Goal: Check status: Check status

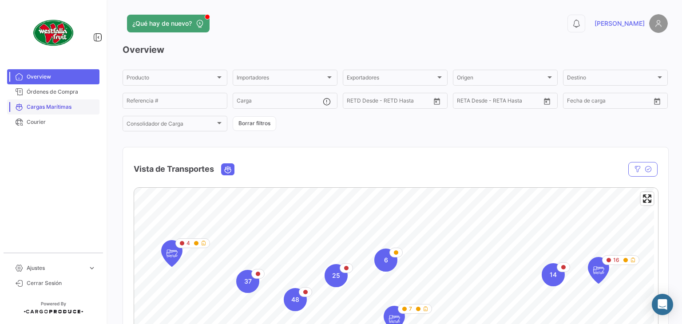
click at [63, 102] on link "Cargas Marítimas" at bounding box center [53, 106] width 92 height 15
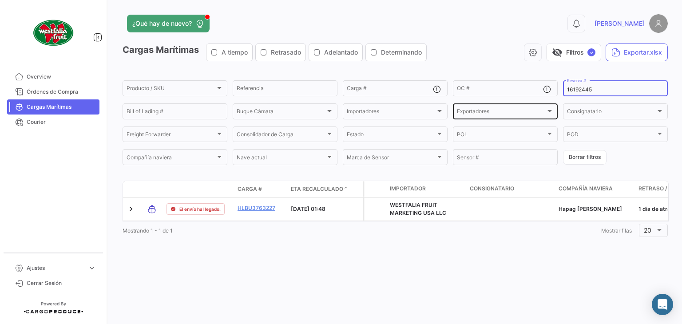
drag, startPoint x: 595, startPoint y: 91, endPoint x: 541, endPoint y: 104, distance: 55.4
click at [0, 0] on div "Producto / SKU Producto / SKU Referencia Carga # OC # 16192445 Reserva # Bill o…" at bounding box center [0, 0] width 0 height 0
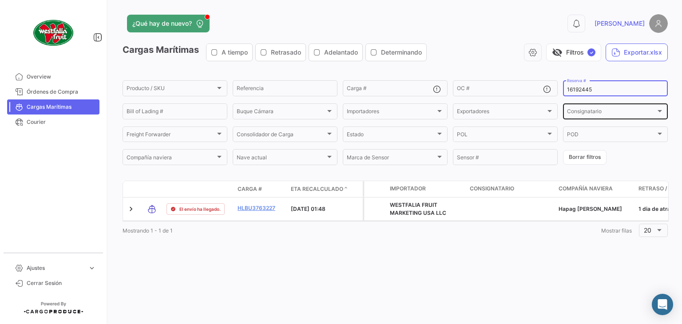
paste input "LMM0535257"
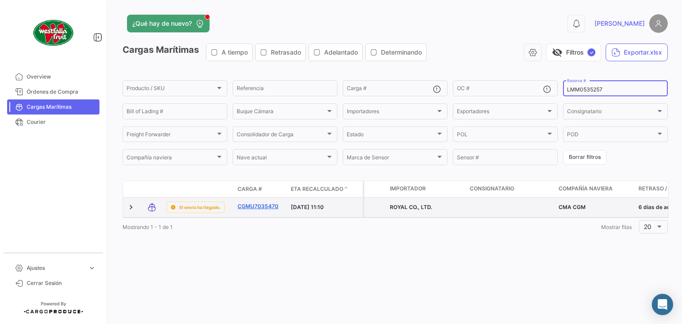
type input "LMM0535257"
click at [267, 210] on link "CGMU7035470" at bounding box center [261, 206] width 46 height 8
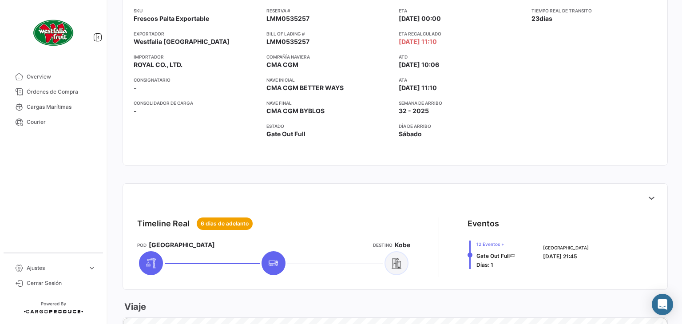
scroll to position [222, 0]
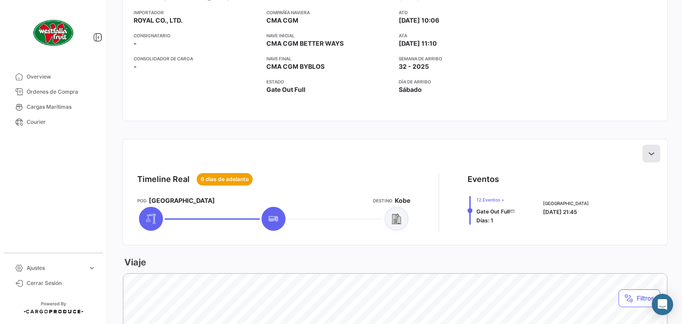
click at [643, 158] on button at bounding box center [651, 154] width 18 height 18
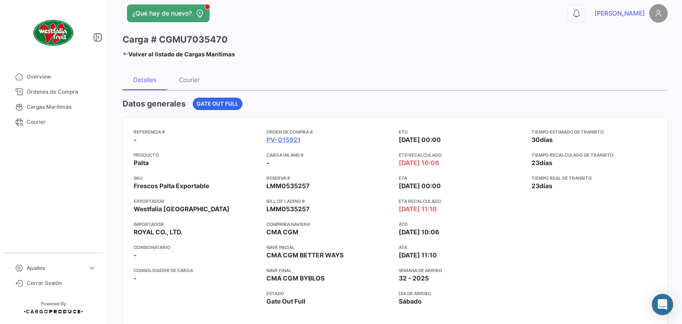
scroll to position [0, 0]
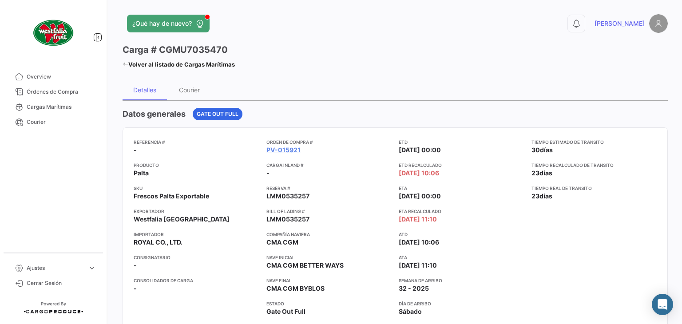
click at [124, 62] on icon at bounding box center [126, 64] width 6 height 6
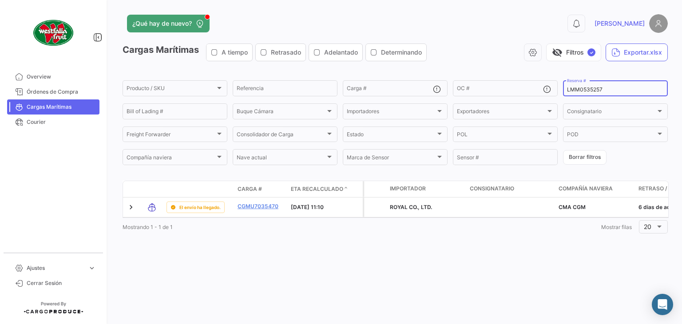
drag, startPoint x: 611, startPoint y: 86, endPoint x: 573, endPoint y: 83, distance: 38.3
click at [573, 83] on div "LMM0535257 Reserva #" at bounding box center [615, 87] width 97 height 17
drag, startPoint x: 612, startPoint y: 91, endPoint x: 566, endPoint y: 86, distance: 46.4
click at [566, 86] on div "LMM0535257 Reserva #" at bounding box center [615, 87] width 105 height 17
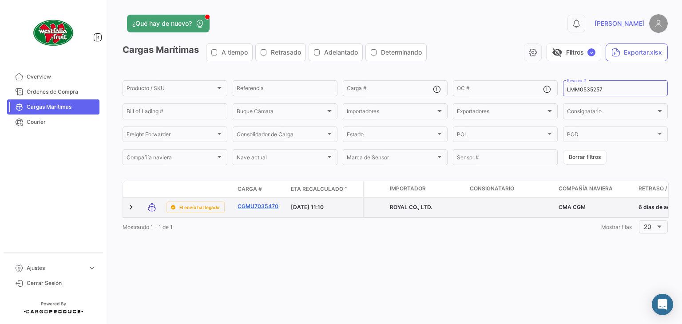
click at [258, 207] on link "CGMU7035470" at bounding box center [261, 206] width 46 height 8
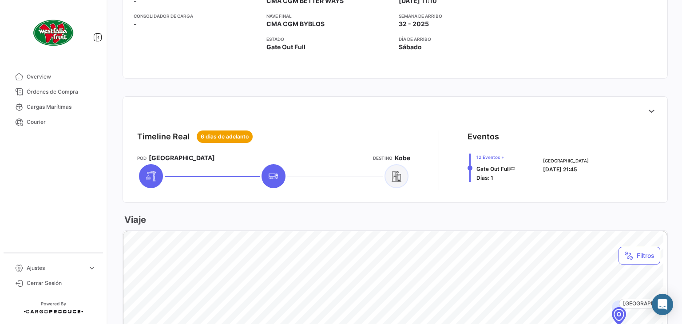
scroll to position [266, 0]
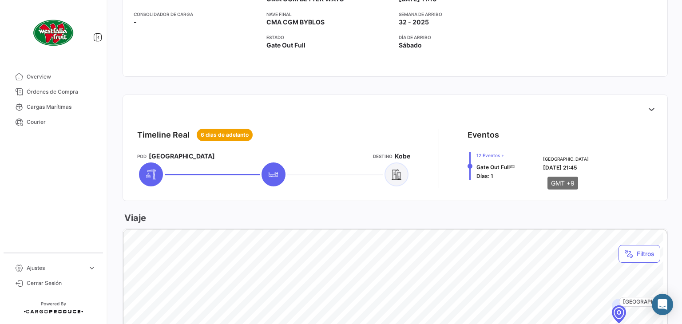
click at [567, 166] on span "[DATE] 21:45" at bounding box center [560, 167] width 34 height 7
click at [654, 103] on button at bounding box center [651, 109] width 18 height 18
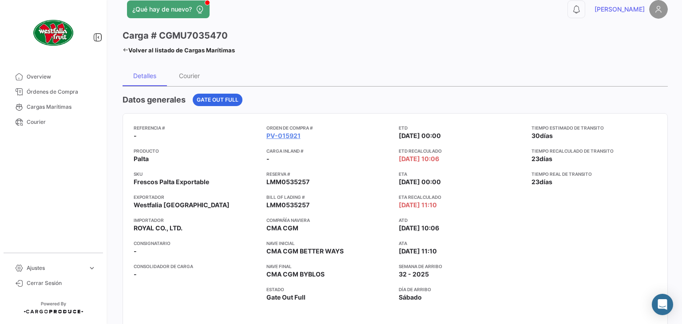
scroll to position [0, 0]
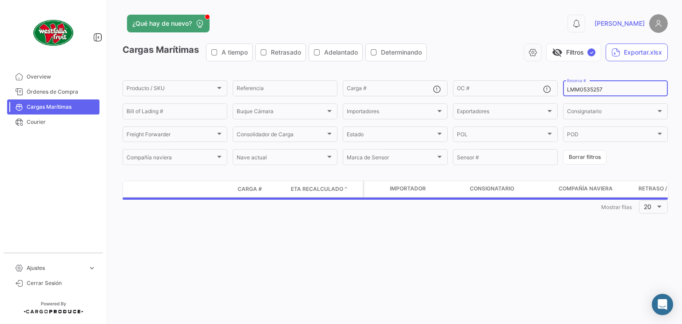
drag, startPoint x: 610, startPoint y: 89, endPoint x: 558, endPoint y: 86, distance: 52.0
click at [0, 0] on div "Producto / SKU Producto / SKU Referencia Carga # OC # LMM0535257 Reserva # Bill…" at bounding box center [0, 0] width 0 height 0
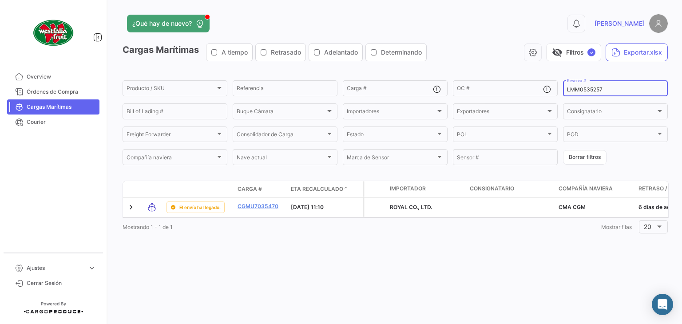
paste input "688"
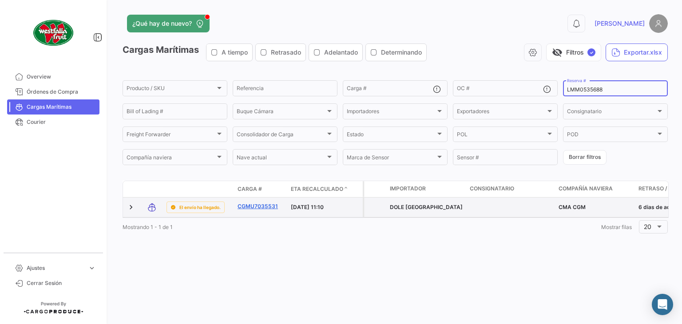
type input "LMM0535688"
click at [267, 209] on link "CGMU7035531" at bounding box center [261, 206] width 46 height 8
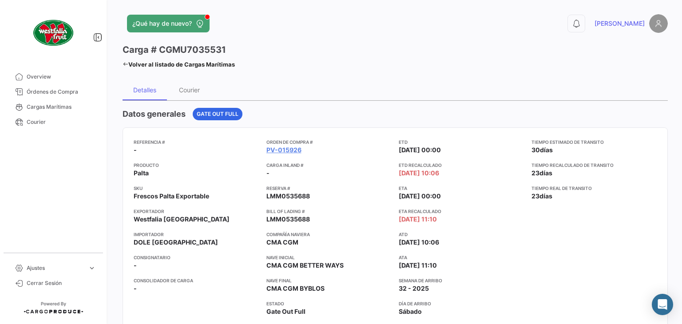
click at [122, 63] on div "¿Qué hay de nuevo? 0 [PERSON_NAME] # CGMU7035531 Volver al listado de Cargas Ma…" at bounding box center [395, 162] width 574 height 324
click at [127, 65] on icon at bounding box center [126, 64] width 6 height 6
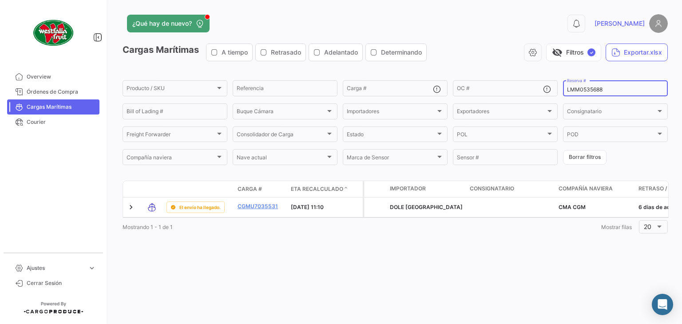
drag, startPoint x: 613, startPoint y: 89, endPoint x: 560, endPoint y: 99, distance: 54.2
click at [560, 99] on form "Producto / SKU Producto / SKU Referencia Carga # OC # LMM0535688 Reserva # Bill…" at bounding box center [395, 122] width 545 height 87
paste input "EBKG13601062"
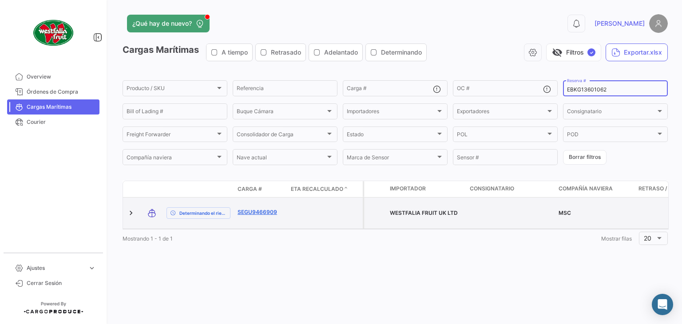
type input "EBKG13601062"
click at [264, 209] on link "SEGU9466909" at bounding box center [261, 212] width 46 height 8
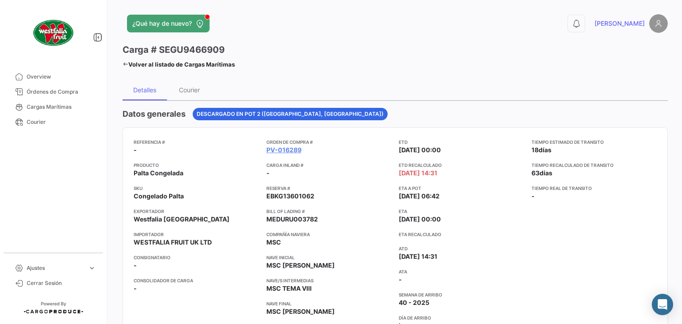
click at [123, 64] on icon at bounding box center [126, 64] width 6 height 6
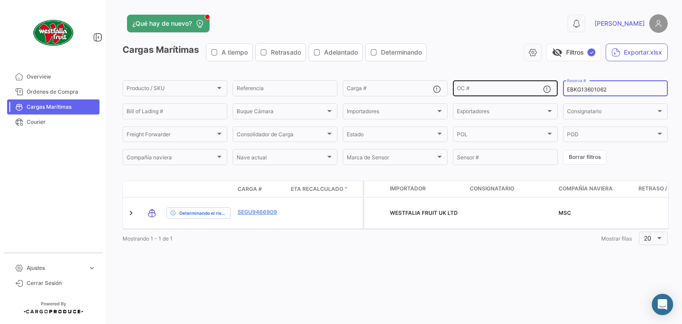
drag, startPoint x: 613, startPoint y: 91, endPoint x: 539, endPoint y: 89, distance: 73.7
click at [0, 0] on div "Producto / SKU Producto / SKU Referencia Carga # OC # EBKG13601062 Reserva # Bi…" at bounding box center [0, 0] width 0 height 0
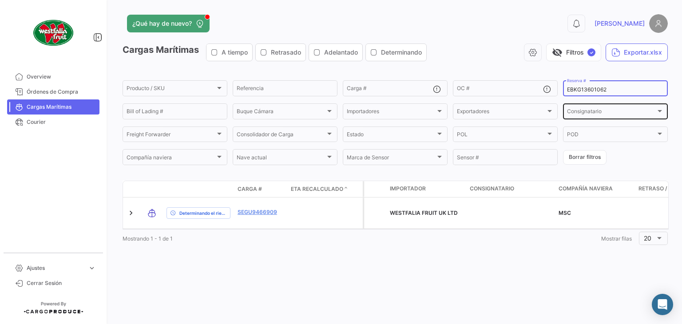
paste input "258085526"
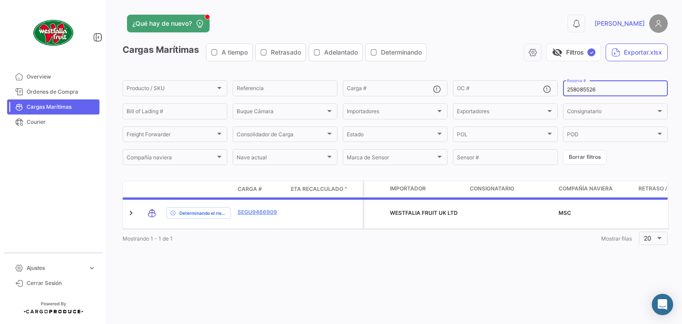
type input "258085526"
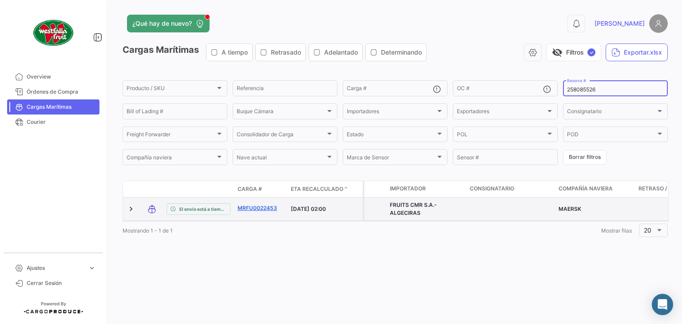
click at [260, 208] on link "MRFU0022453" at bounding box center [261, 208] width 46 height 8
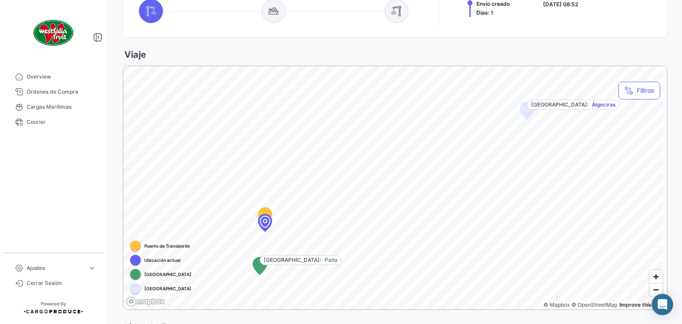
scroll to position [222, 0]
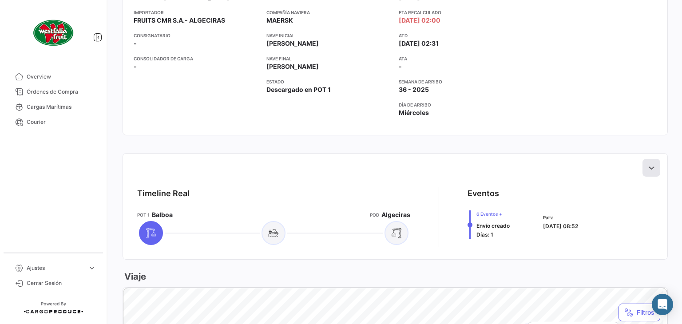
click at [649, 171] on icon at bounding box center [651, 167] width 9 height 9
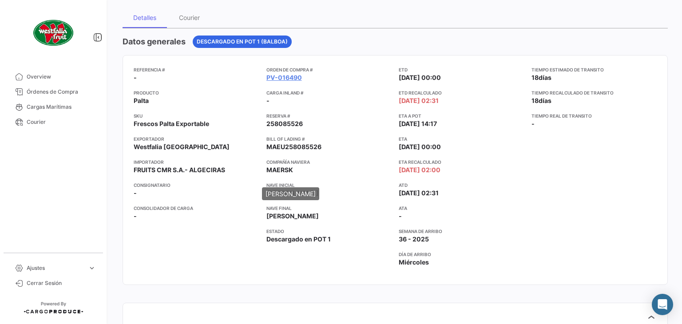
scroll to position [44, 0]
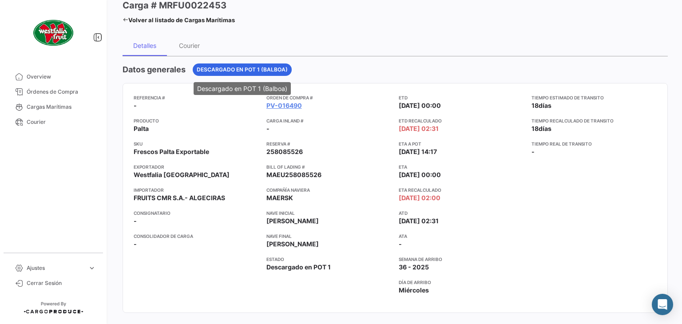
click at [223, 70] on span "Descargado en POT 1 (Balboa)" at bounding box center [242, 70] width 91 height 8
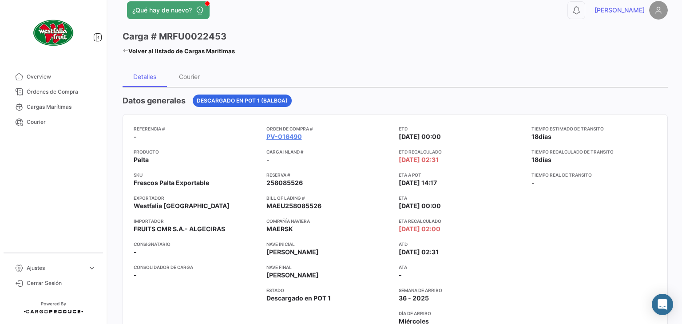
scroll to position [0, 0]
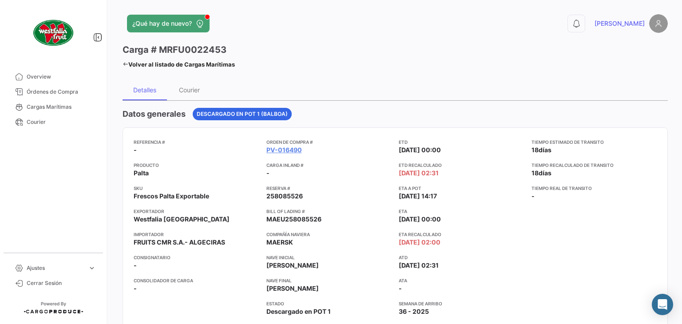
click at [128, 64] on icon at bounding box center [126, 64] width 6 height 6
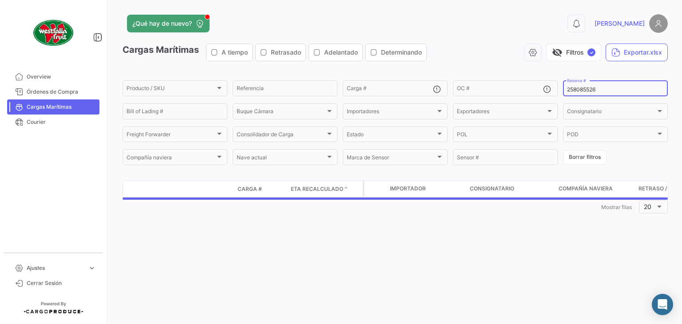
drag, startPoint x: 601, startPoint y: 90, endPoint x: 567, endPoint y: 89, distance: 34.6
click at [565, 89] on div "258085526 Reserva #" at bounding box center [615, 87] width 105 height 17
paste input "47"
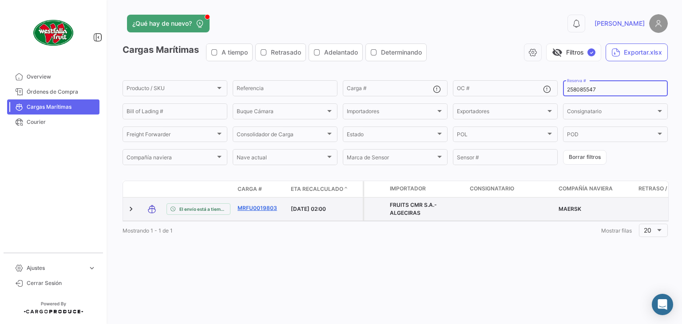
type input "258085547"
click at [269, 209] on link "MRFU0019803" at bounding box center [261, 208] width 46 height 8
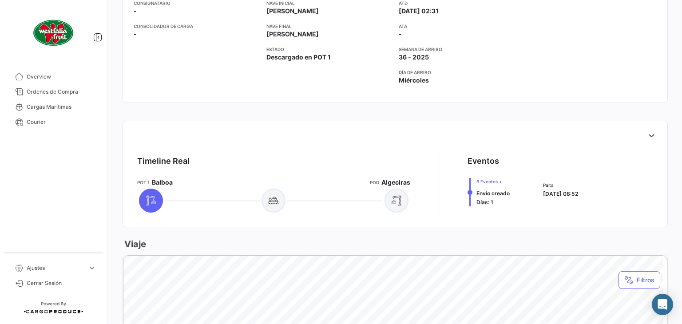
scroll to position [311, 0]
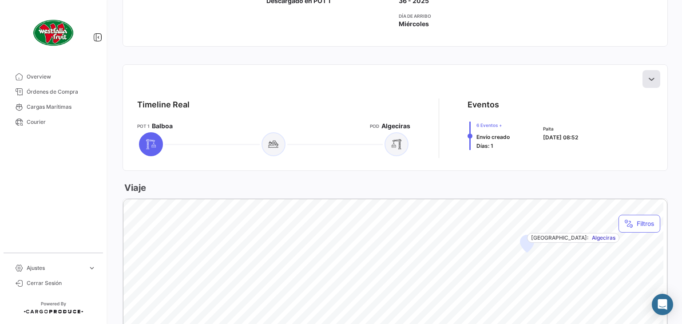
click at [647, 77] on icon at bounding box center [651, 79] width 9 height 9
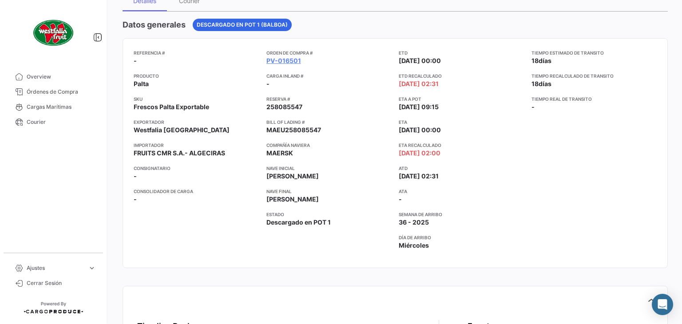
scroll to position [0, 0]
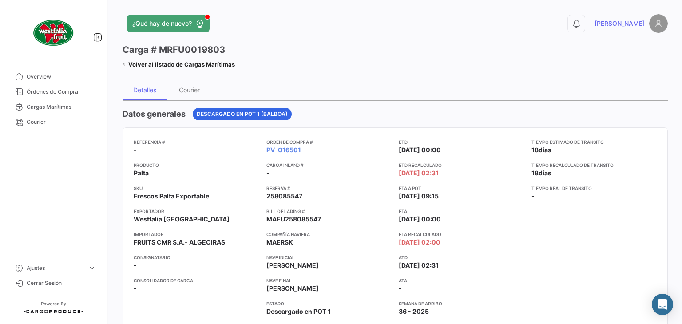
click at [125, 64] on icon at bounding box center [126, 64] width 6 height 6
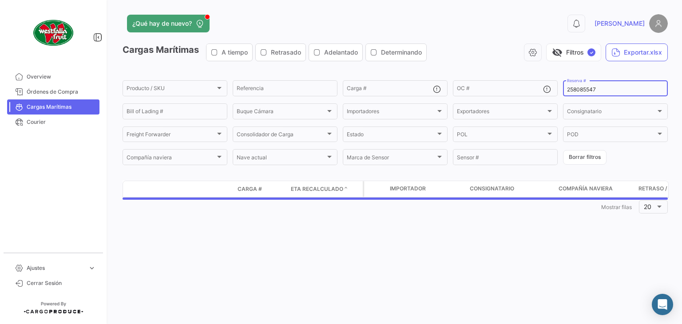
drag, startPoint x: 601, startPoint y: 89, endPoint x: 567, endPoint y: 89, distance: 34.6
click at [565, 90] on div "258085547 Reserva #" at bounding box center [615, 87] width 105 height 17
paste input "36"
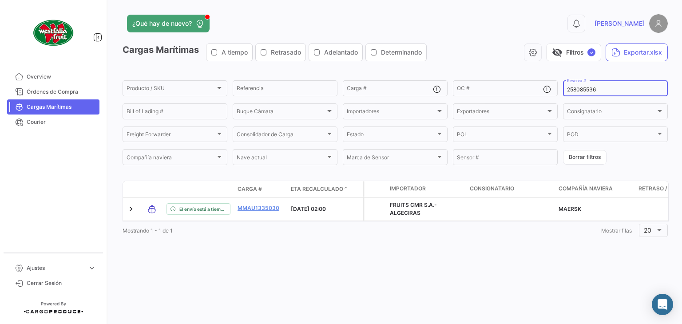
drag, startPoint x: 607, startPoint y: 90, endPoint x: 501, endPoint y: 98, distance: 106.9
click at [501, 98] on form "Producto / SKU Producto / SKU Referencia Carga # OC # 258085536 Reserva # Bill …" at bounding box center [395, 122] width 545 height 87
paste input "75146758"
type input "75146758"
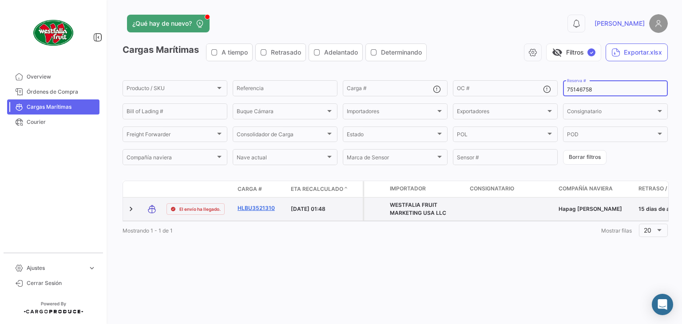
click at [266, 206] on link "HLBU3521310" at bounding box center [261, 208] width 46 height 8
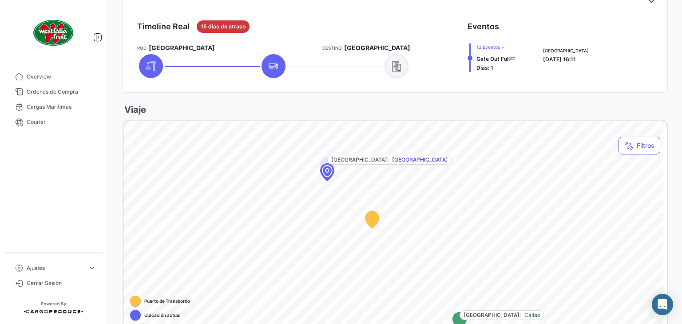
scroll to position [197, 0]
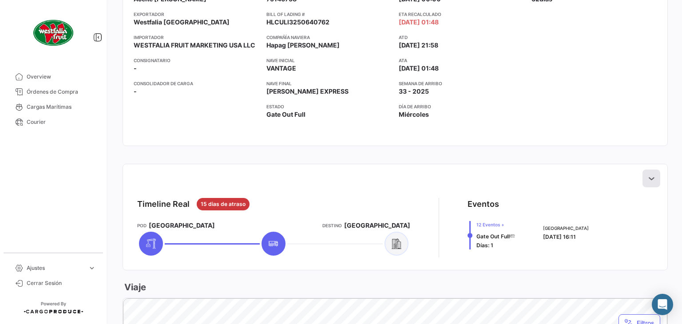
click at [649, 178] on icon at bounding box center [651, 178] width 9 height 9
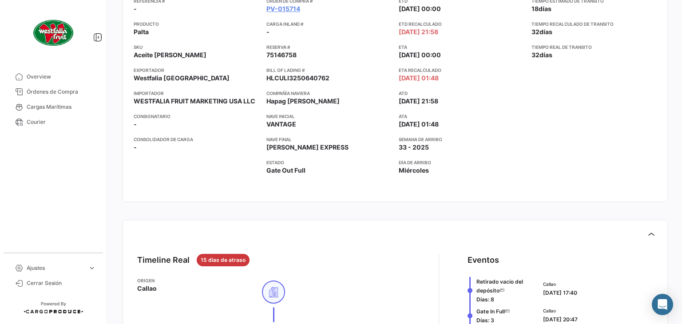
scroll to position [20, 0]
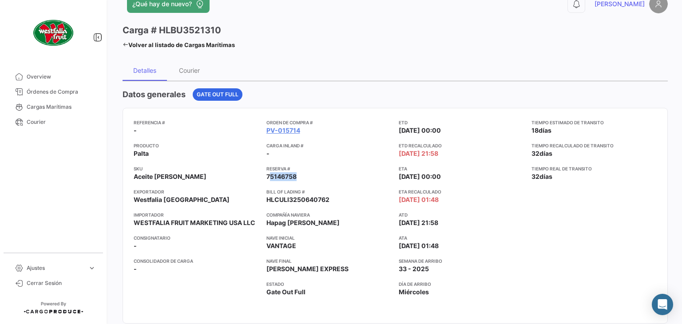
drag, startPoint x: 262, startPoint y: 174, endPoint x: 292, endPoint y: 173, distance: 29.8
click at [292, 173] on div "Referencia # - Producto Palta SKU Aceite [PERSON_NAME] Exportador Westfalia Per…" at bounding box center [395, 216] width 523 height 194
click at [297, 174] on app-card-info-value "75146758" at bounding box center [329, 176] width 126 height 9
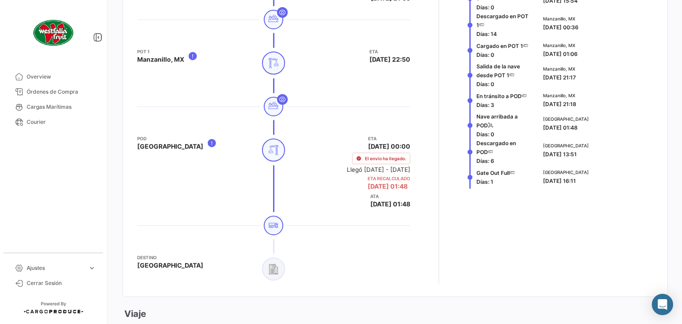
scroll to position [552, 0]
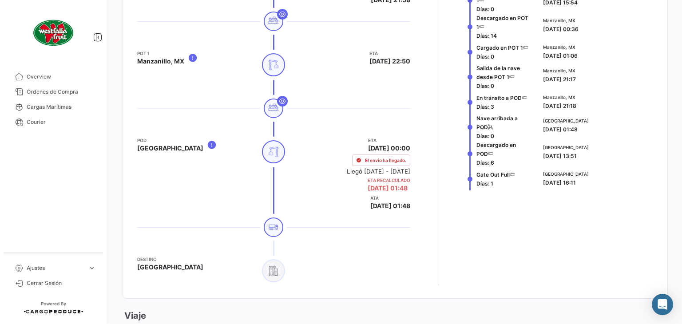
drag, startPoint x: 541, startPoint y: 182, endPoint x: 588, endPoint y: 186, distance: 47.2
click at [588, 186] on div "[GEOGRAPHIC_DATA] [DATE] 16:11" at bounding box center [596, 179] width 107 height 16
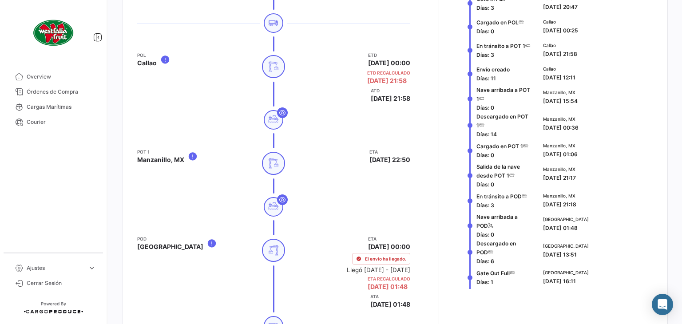
scroll to position [375, 0]
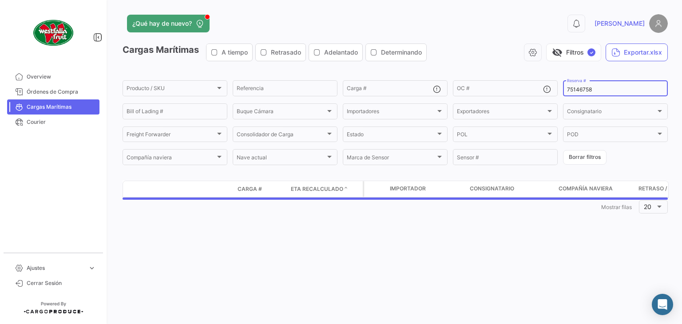
drag, startPoint x: 597, startPoint y: 89, endPoint x: 563, endPoint y: 87, distance: 34.7
click at [563, 87] on form "Producto / SKU Producto / SKU Referencia Carga # OC # 75146758 Reserva # Bill o…" at bounding box center [395, 122] width 545 height 87
paste input "LMM0534926"
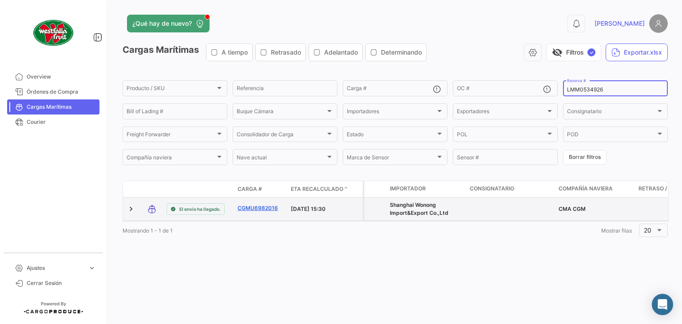
type input "LMM0534926"
click at [251, 210] on link "CGMU6982016" at bounding box center [261, 208] width 46 height 8
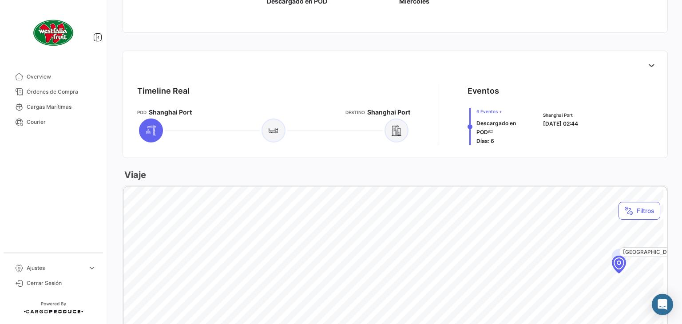
scroll to position [311, 0]
click at [647, 63] on icon at bounding box center [651, 64] width 9 height 9
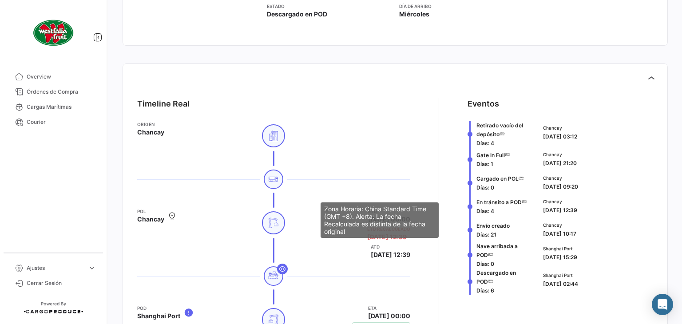
scroll to position [266, 0]
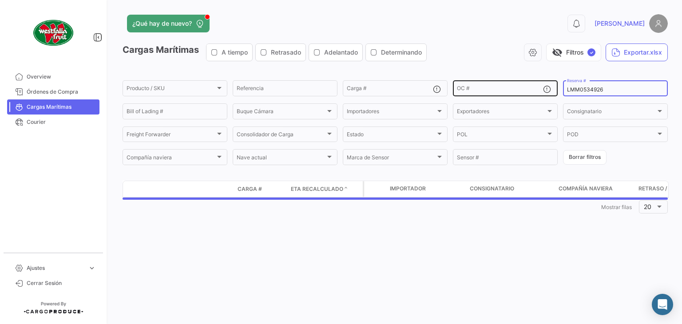
drag, startPoint x: 609, startPoint y: 91, endPoint x: 550, endPoint y: 89, distance: 59.5
click at [0, 0] on div "Producto / SKU Producto / SKU Referencia Carga # OC # LMM0534926 Reserva # Bill…" at bounding box center [0, 0] width 0 height 0
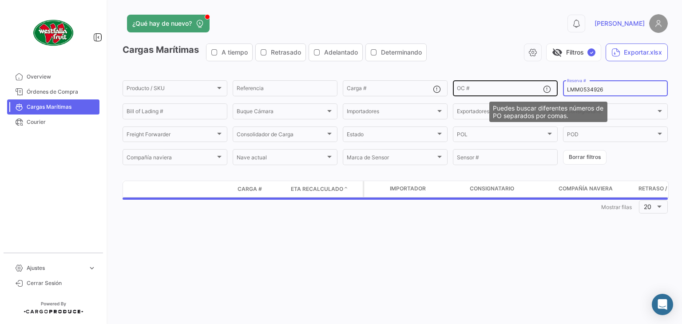
paste input "7"
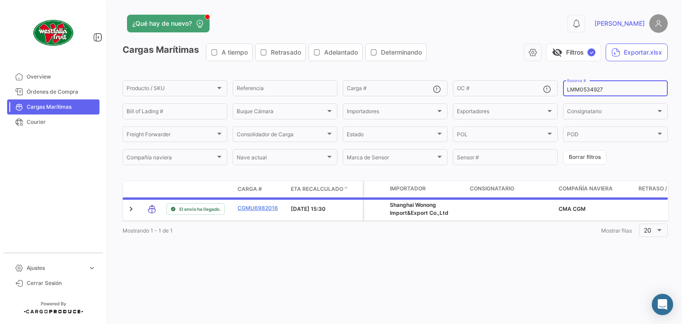
type input "LMM0534927"
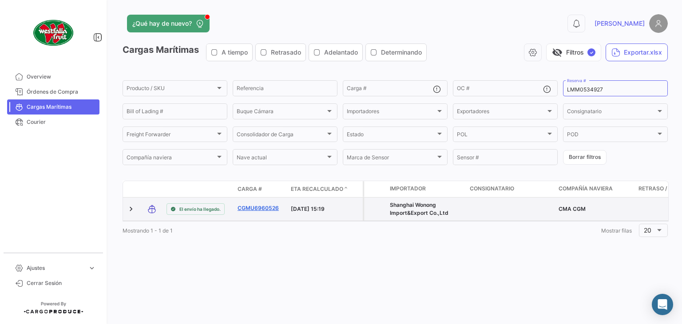
click at [266, 208] on link "CGMU6960526" at bounding box center [261, 208] width 46 height 8
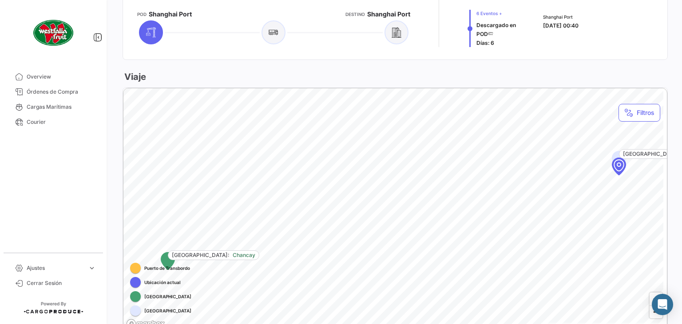
scroll to position [266, 0]
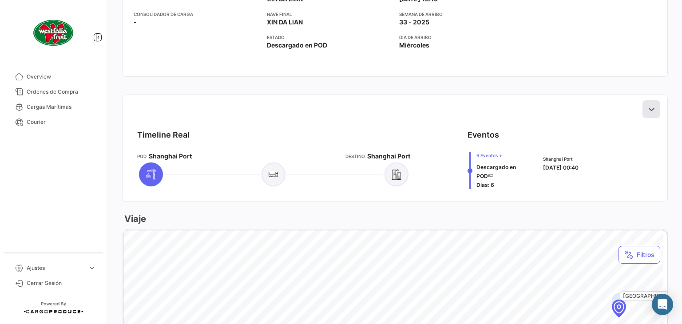
click at [647, 105] on icon at bounding box center [651, 109] width 9 height 9
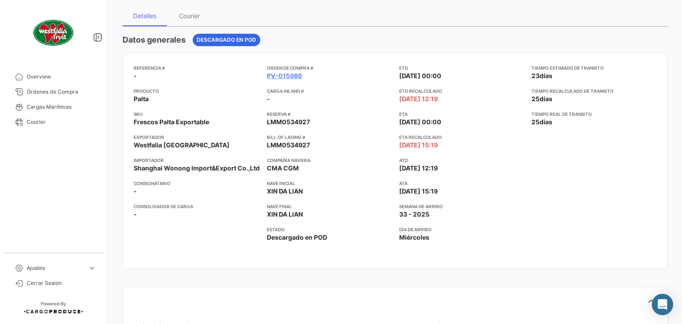
scroll to position [0, 0]
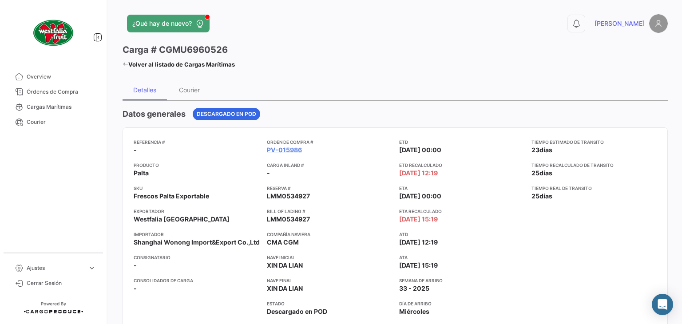
click at [126, 63] on icon at bounding box center [126, 64] width 6 height 6
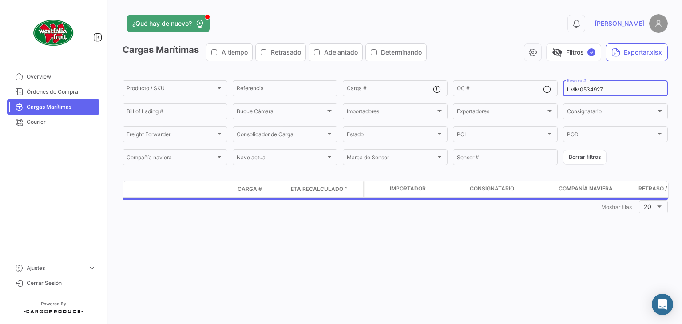
drag, startPoint x: 611, startPoint y: 89, endPoint x: 559, endPoint y: 95, distance: 52.2
click at [559, 95] on form "Producto / SKU Producto / SKU Referencia Carga # OC # LMM0534927 Reserva # Bill…" at bounding box center [395, 122] width 545 height 87
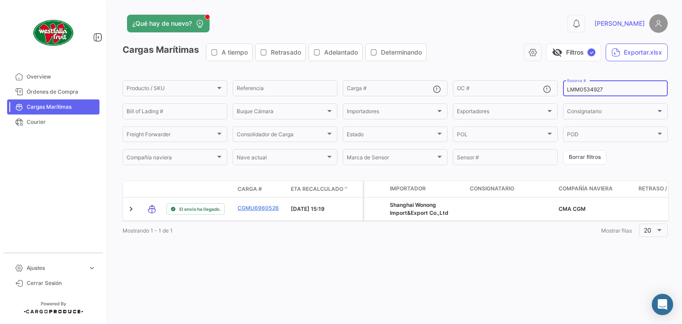
paste input "9"
type input "LMM0534929"
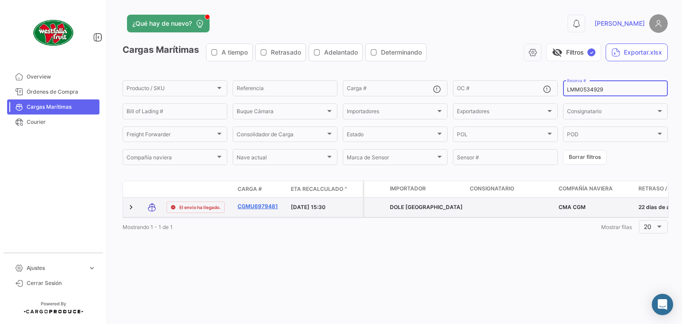
click at [262, 203] on link "CGMU6979481" at bounding box center [261, 206] width 46 height 8
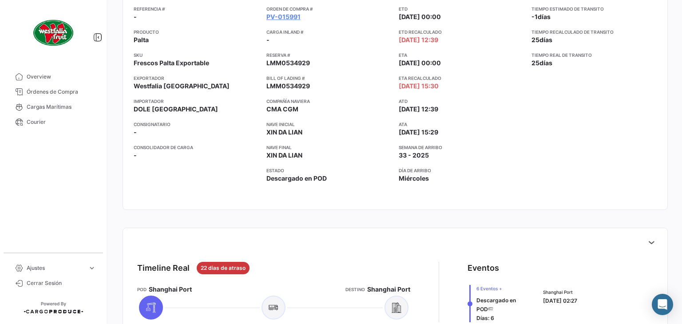
scroll to position [311, 0]
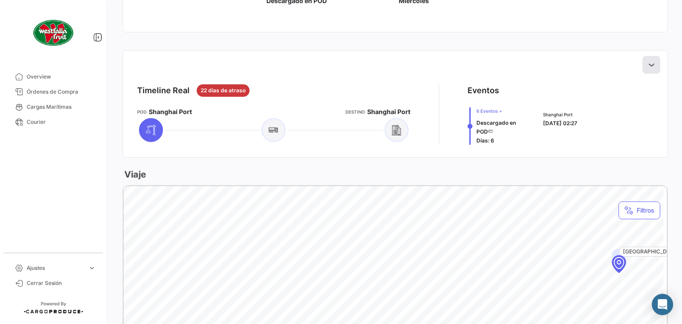
click at [647, 66] on icon at bounding box center [651, 64] width 9 height 9
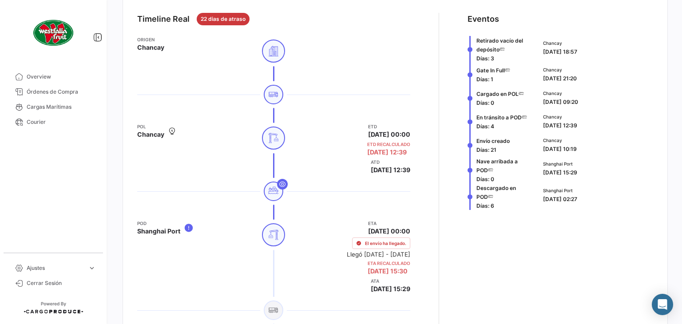
scroll to position [488, 0]
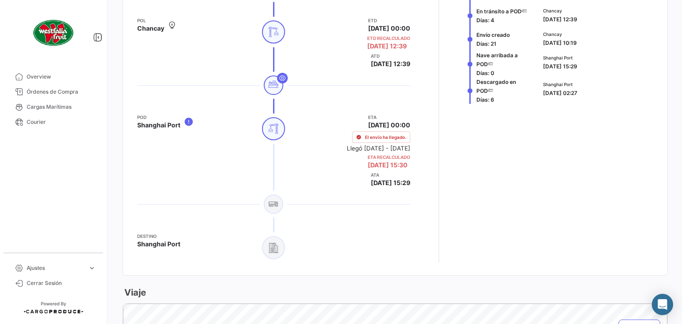
drag, startPoint x: 540, startPoint y: 93, endPoint x: 640, endPoint y: 99, distance: 100.1
click at [640, 99] on div "Shanghai Port [DATE] 02:27" at bounding box center [596, 90] width 114 height 27
click at [401, 171] on app-card-info-title "ATA" at bounding box center [391, 174] width 40 height 7
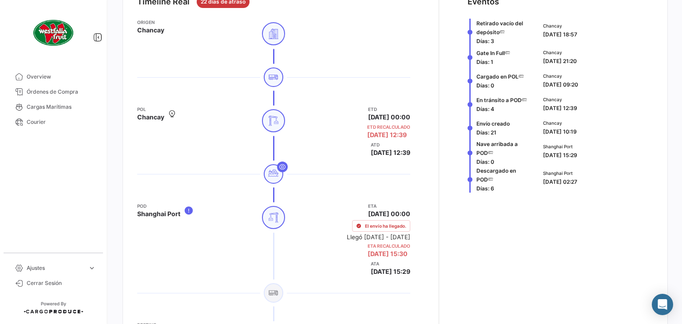
scroll to position [178, 0]
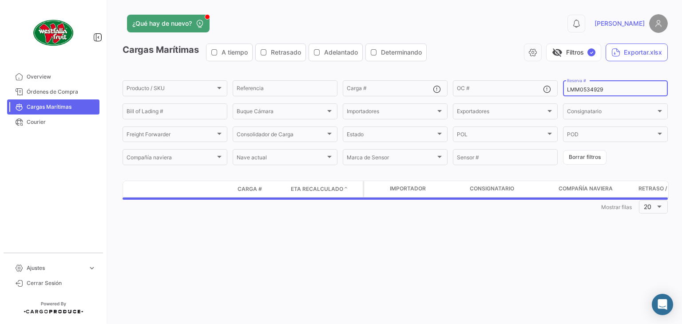
click at [615, 91] on input "LMM0534929" at bounding box center [615, 90] width 97 height 6
type input "LMM0534930"
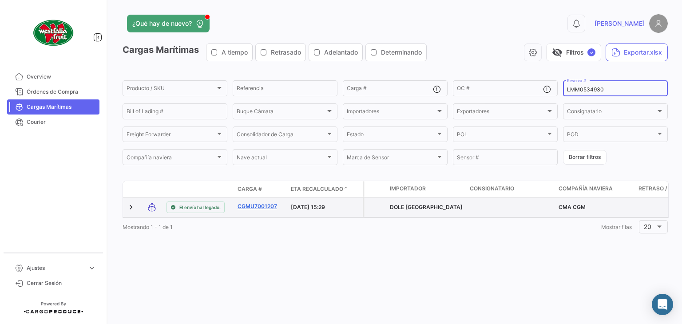
click at [259, 205] on link "CGMU7001207" at bounding box center [261, 206] width 46 height 8
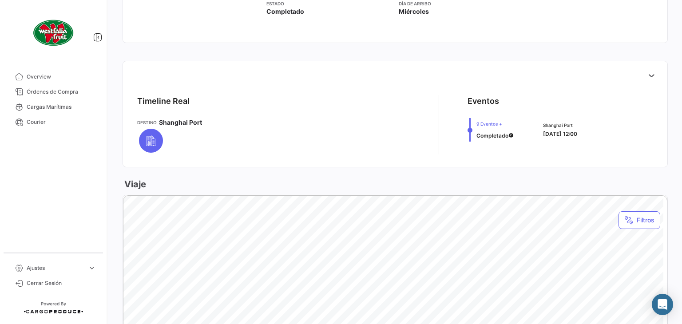
scroll to position [222, 0]
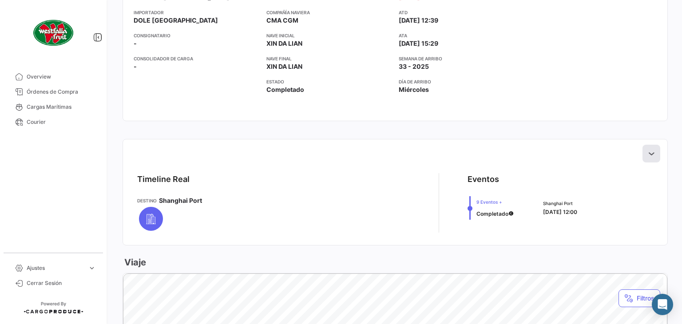
click at [647, 151] on icon at bounding box center [651, 153] width 9 height 9
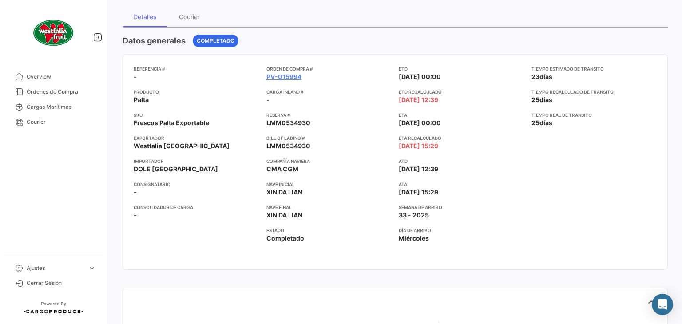
scroll to position [0, 0]
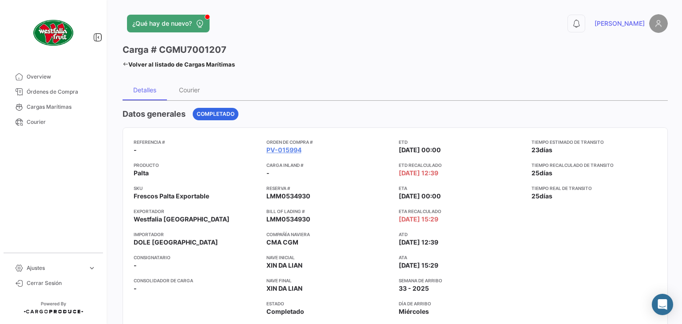
click at [124, 62] on icon at bounding box center [126, 64] width 6 height 6
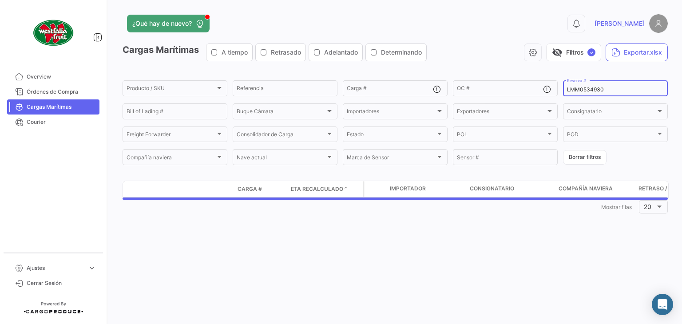
drag, startPoint x: 611, startPoint y: 85, endPoint x: 619, endPoint y: 91, distance: 9.4
click at [611, 85] on div "LMM0534930 Reserva #" at bounding box center [615, 87] width 97 height 17
type input "LMM0534931"
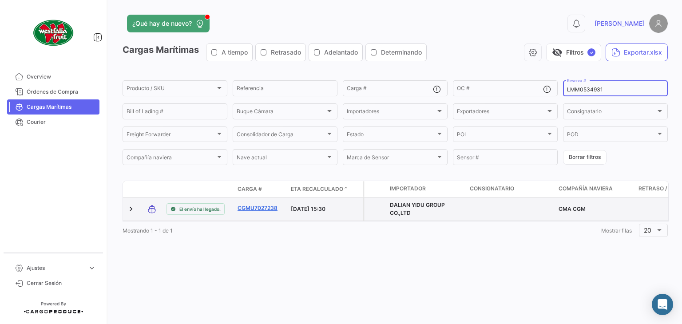
click at [264, 208] on link "CGMU7027238" at bounding box center [261, 208] width 46 height 8
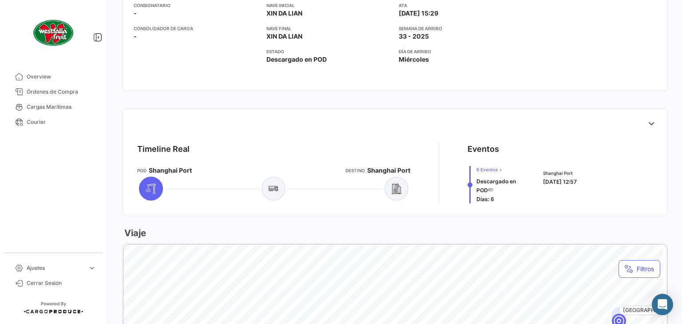
scroll to position [311, 0]
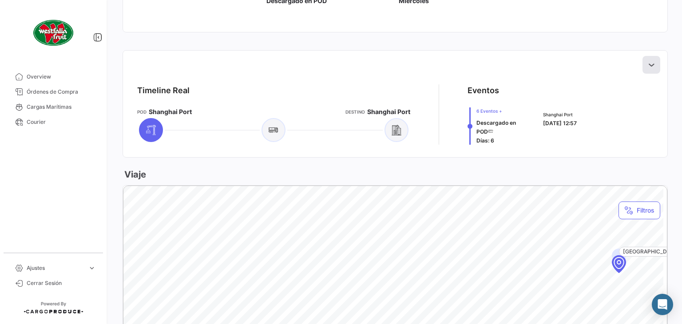
click at [652, 62] on button at bounding box center [651, 65] width 18 height 18
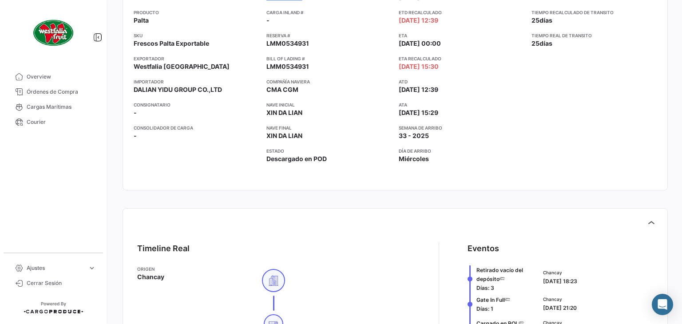
scroll to position [0, 0]
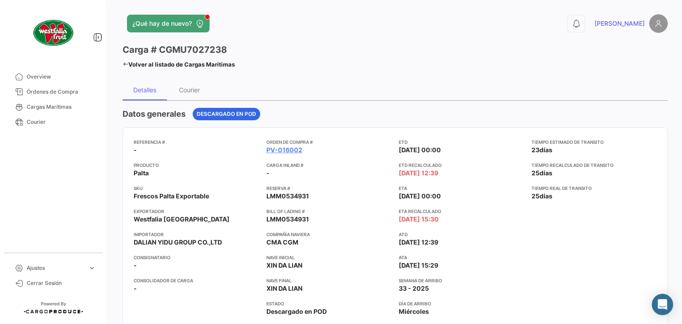
click at [128, 63] on icon at bounding box center [126, 64] width 6 height 6
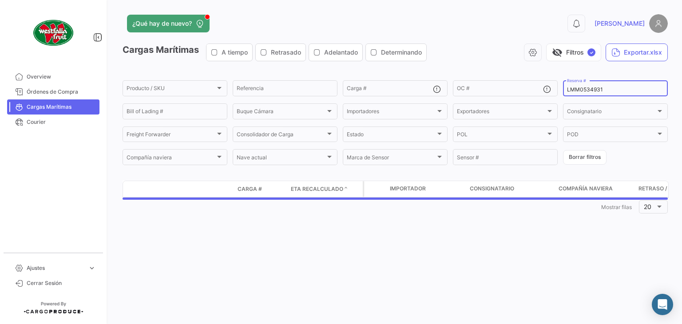
drag, startPoint x: 608, startPoint y: 86, endPoint x: 575, endPoint y: 89, distance: 33.4
click at [575, 89] on div "LMM0534931 Reserva #" at bounding box center [615, 87] width 97 height 17
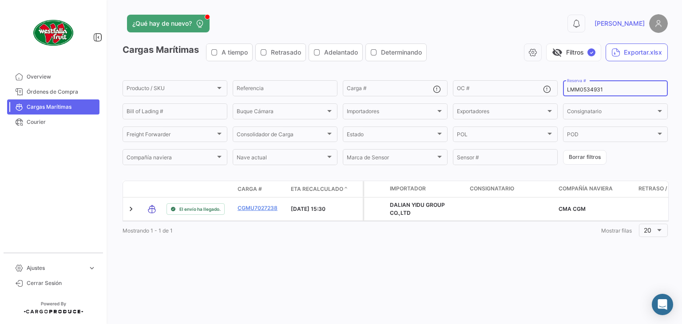
drag, startPoint x: 607, startPoint y: 93, endPoint x: 597, endPoint y: 93, distance: 10.2
click at [597, 93] on div "LMM0534931 Reserva #" at bounding box center [615, 87] width 97 height 17
drag, startPoint x: 600, startPoint y: 89, endPoint x: 563, endPoint y: 92, distance: 37.0
click at [563, 92] on div "LMM0534931 Reserva #" at bounding box center [615, 87] width 105 height 17
paste input "5688"
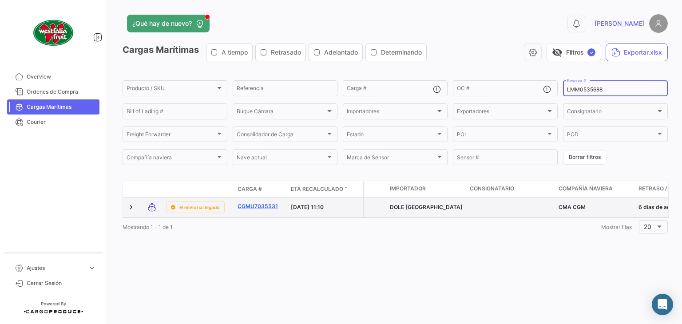
type input "LMM0535688"
click at [262, 206] on link "CGMU7035531" at bounding box center [261, 206] width 46 height 8
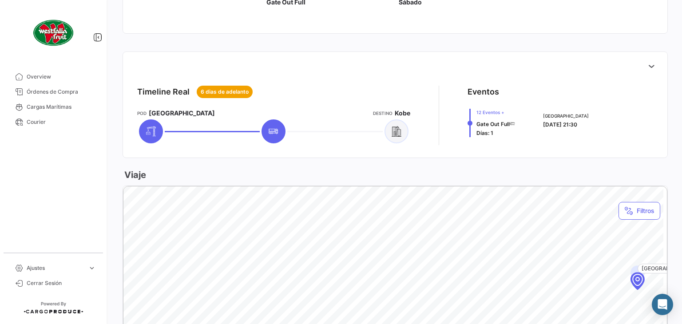
scroll to position [311, 0]
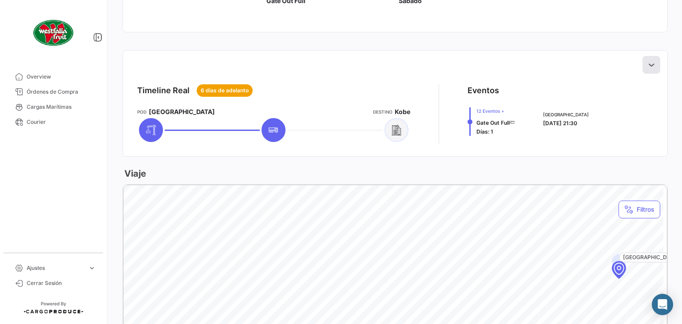
click at [647, 67] on icon at bounding box center [651, 64] width 9 height 9
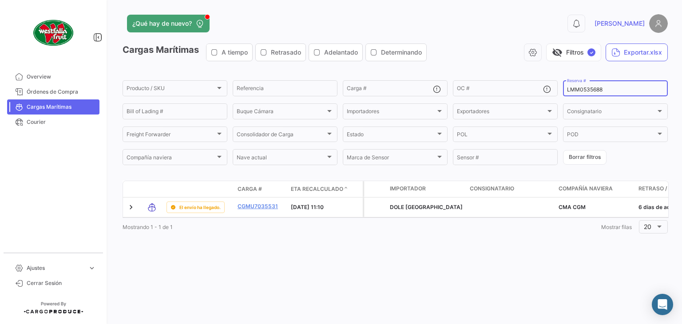
drag, startPoint x: 611, startPoint y: 87, endPoint x: 566, endPoint y: 84, distance: 44.5
click at [564, 86] on div "LMM0535688 Reserva #" at bounding box center [615, 87] width 105 height 17
paste input "257"
drag, startPoint x: 608, startPoint y: 89, endPoint x: 562, endPoint y: 81, distance: 47.2
click at [562, 81] on form "Producto / SKU Producto / SKU Referencia Carga # OC # LMM0535257 Reserva # Bill…" at bounding box center [395, 122] width 545 height 87
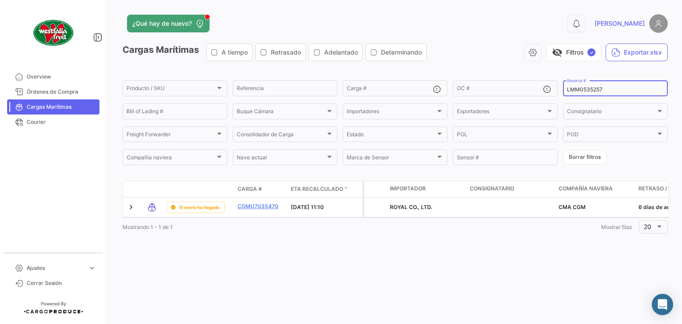
paste input "62"
type input "LMM0535262"
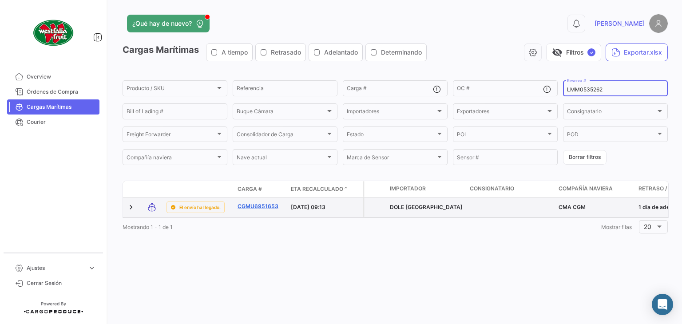
click at [252, 206] on link "CGMU6951653" at bounding box center [261, 206] width 46 height 8
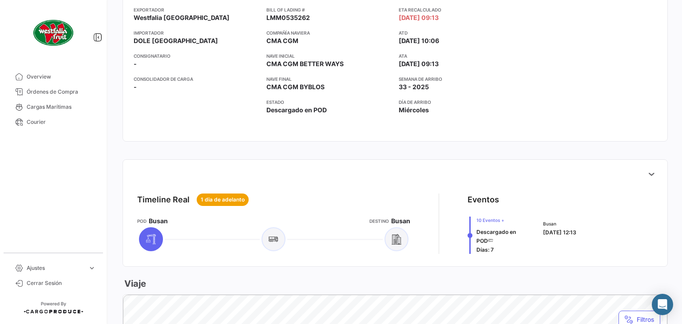
scroll to position [222, 0]
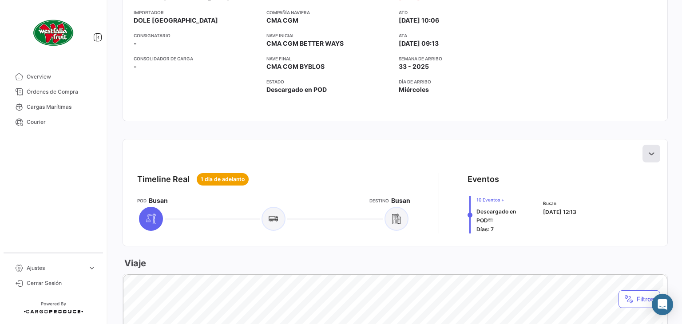
click at [647, 155] on icon at bounding box center [651, 153] width 9 height 9
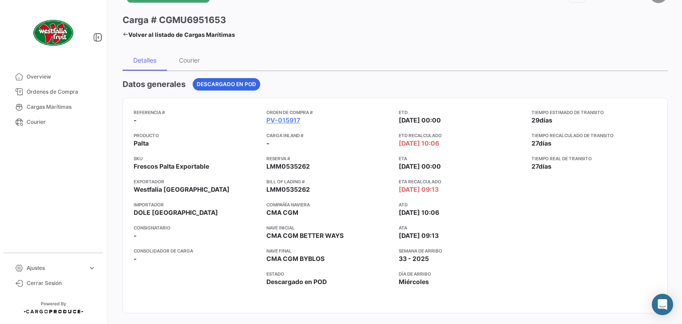
scroll to position [0, 0]
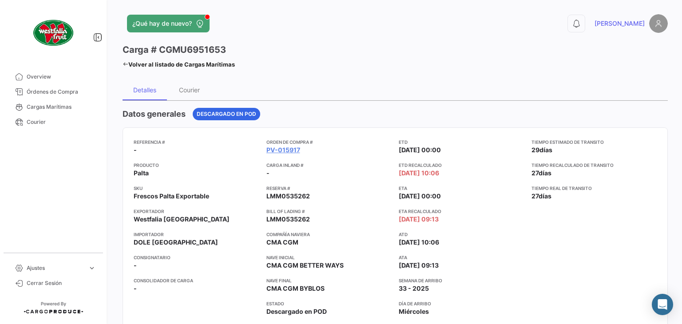
click at [126, 63] on icon at bounding box center [126, 64] width 6 height 6
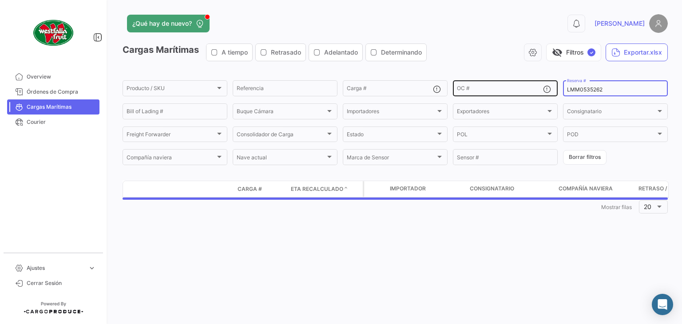
drag, startPoint x: 617, startPoint y: 89, endPoint x: 553, endPoint y: 87, distance: 64.0
click at [0, 0] on div "Producto / SKU Producto / SKU Referencia Carga # OC # LMM0535262 Reserva # Bill…" at bounding box center [0, 0] width 0 height 0
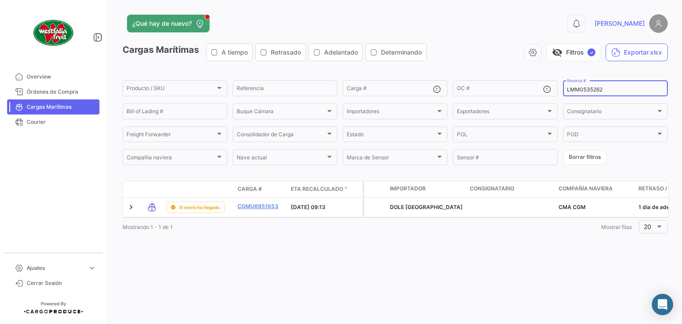
paste input "4931"
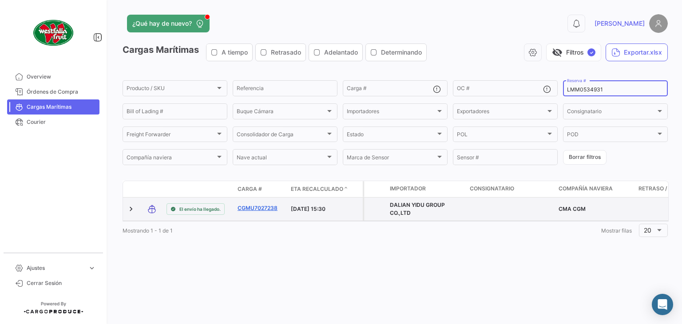
type input "LMM0534931"
click at [260, 207] on link "CGMU7027238" at bounding box center [261, 208] width 46 height 8
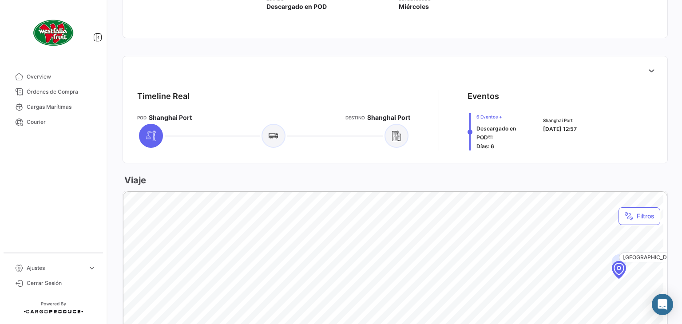
scroll to position [222, 0]
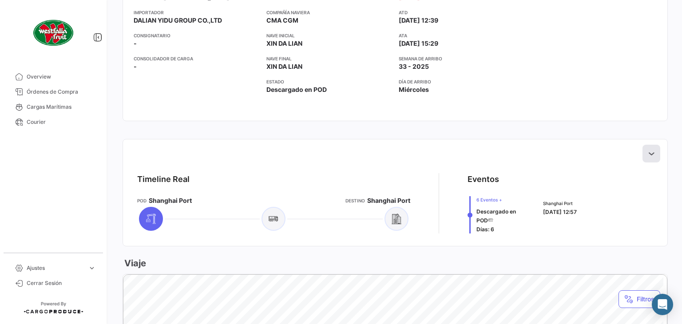
click at [651, 153] on icon at bounding box center [651, 153] width 9 height 9
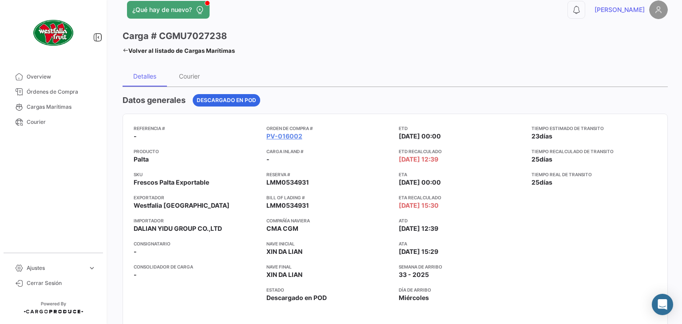
scroll to position [0, 0]
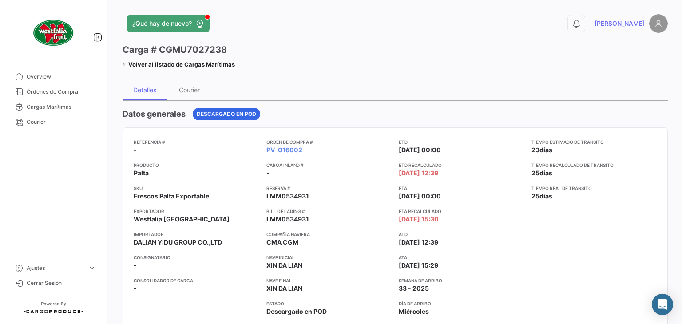
click at [124, 64] on icon at bounding box center [126, 64] width 6 height 6
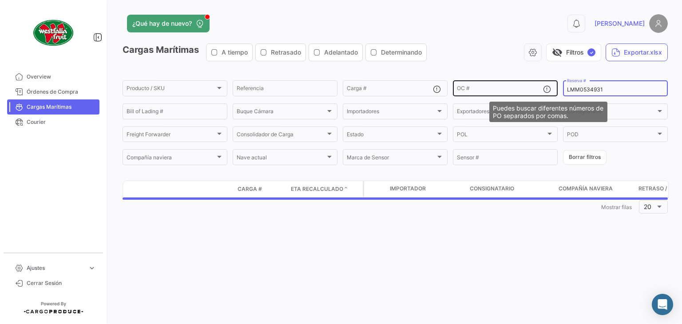
drag, startPoint x: 609, startPoint y: 91, endPoint x: 549, endPoint y: 92, distance: 60.0
click at [0, 0] on div "Producto / SKU Producto / SKU Referencia Carga # OC # LMM0534931 Reserva # Bill…" at bounding box center [0, 0] width 0 height 0
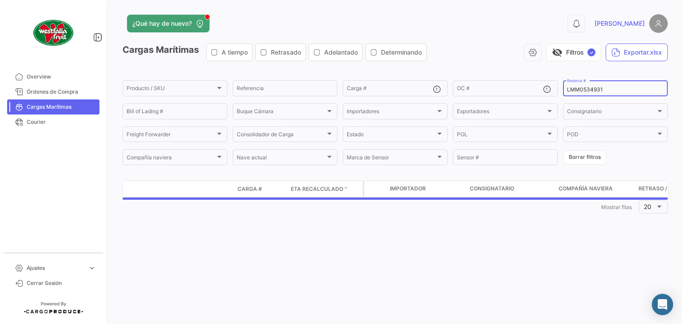
paste input "29"
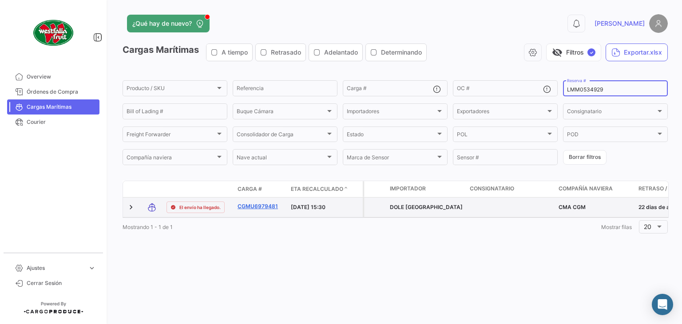
type input "LMM0534929"
click at [266, 206] on link "CGMU6979481" at bounding box center [261, 206] width 46 height 8
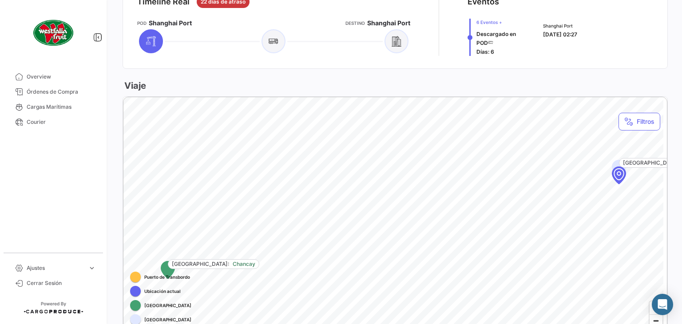
scroll to position [311, 0]
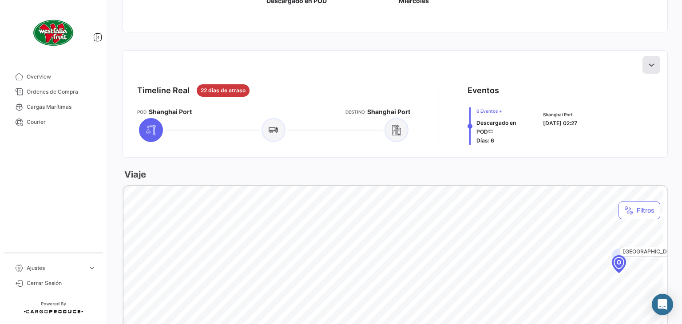
click at [647, 63] on icon at bounding box center [651, 64] width 9 height 9
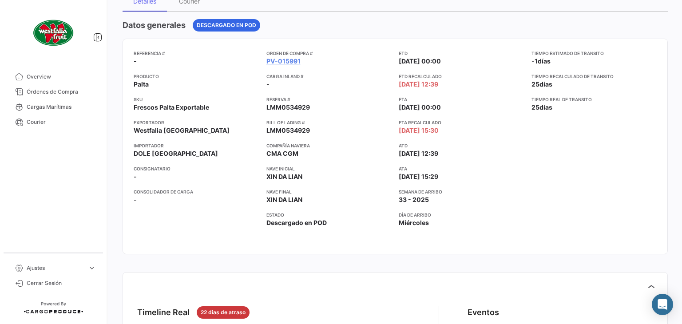
scroll to position [0, 0]
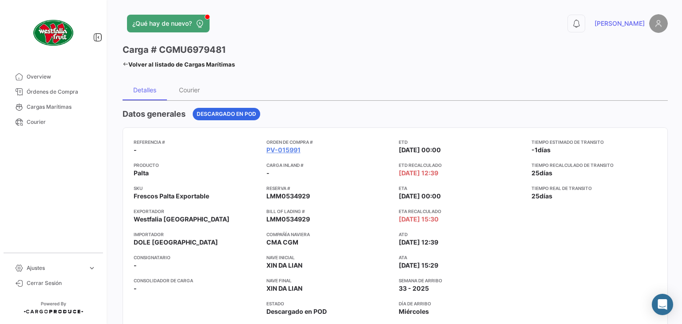
click at [124, 64] on icon at bounding box center [126, 64] width 6 height 6
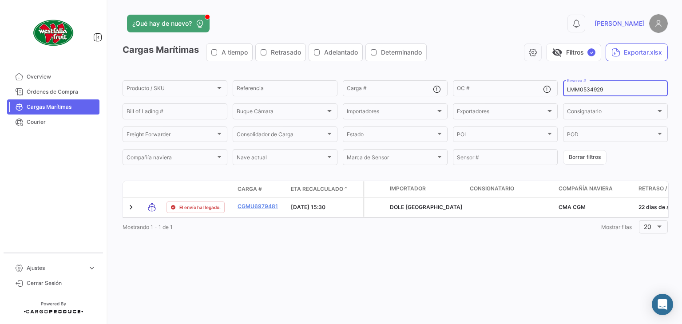
drag, startPoint x: 616, startPoint y: 89, endPoint x: 566, endPoint y: 88, distance: 50.6
click at [566, 88] on div "LMM0534929 Reserva #" at bounding box center [615, 87] width 105 height 17
paste input "6"
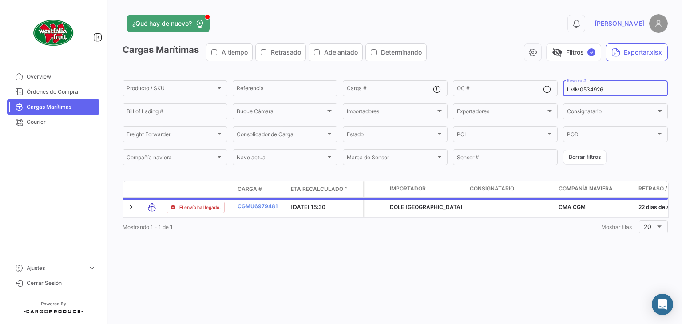
type input "LMM0534926"
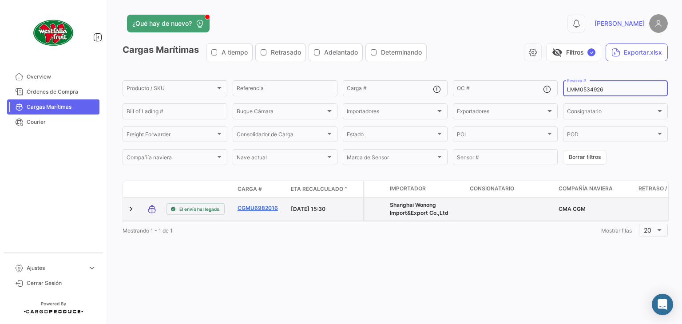
click at [257, 208] on link "CGMU6982016" at bounding box center [261, 208] width 46 height 8
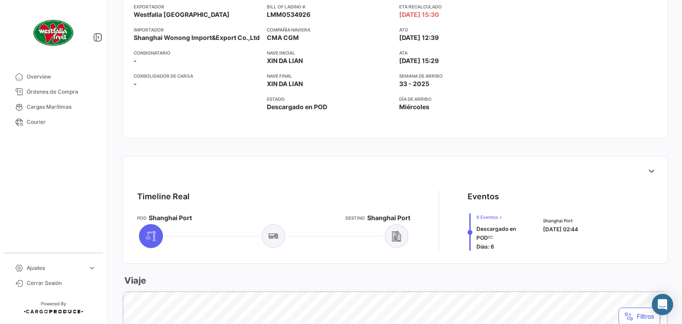
scroll to position [222, 0]
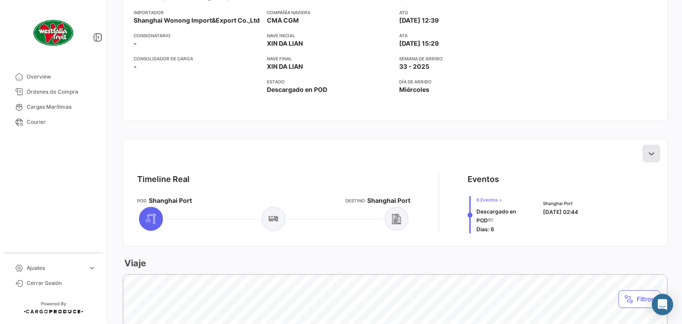
click at [648, 152] on icon at bounding box center [651, 153] width 9 height 9
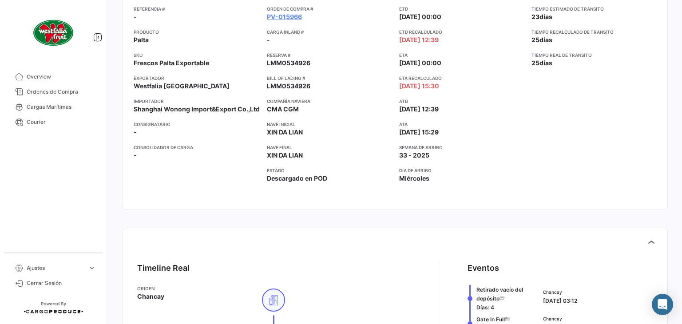
scroll to position [0, 0]
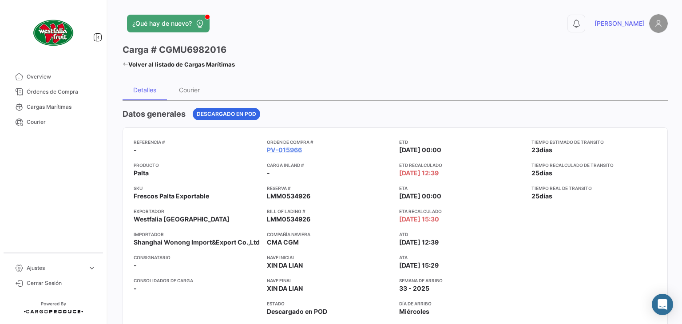
click at [123, 61] on icon at bounding box center [126, 64] width 6 height 6
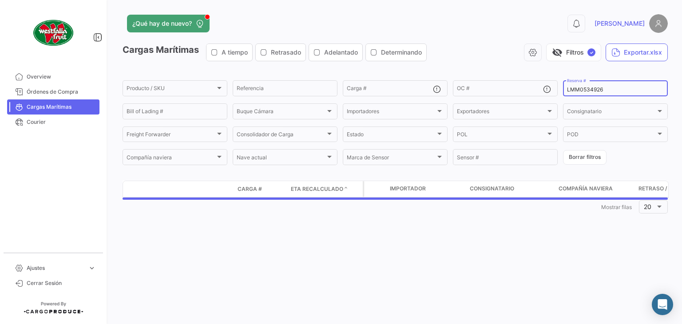
drag, startPoint x: 612, startPoint y: 89, endPoint x: 567, endPoint y: 87, distance: 45.3
click at [567, 87] on input "LMM0534926" at bounding box center [615, 90] width 97 height 6
paste input "7"
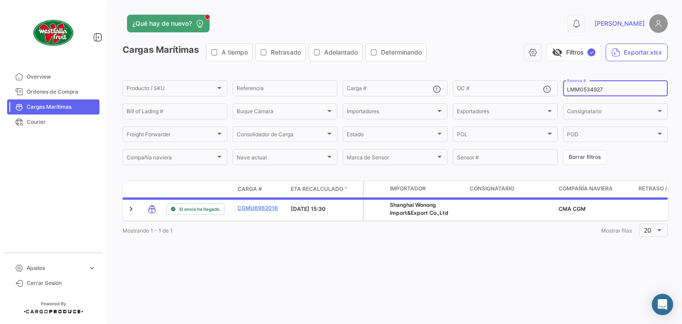
type input "LMM0534927"
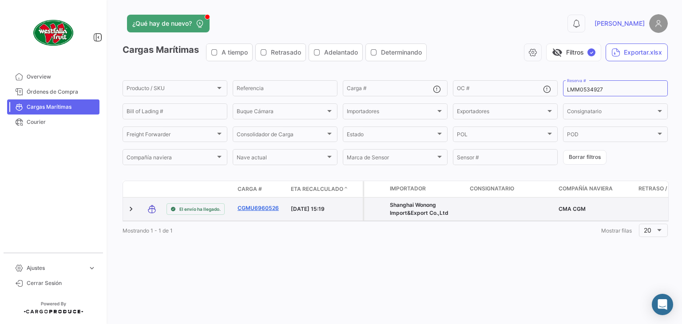
click at [261, 208] on link "CGMU6960526" at bounding box center [261, 208] width 46 height 8
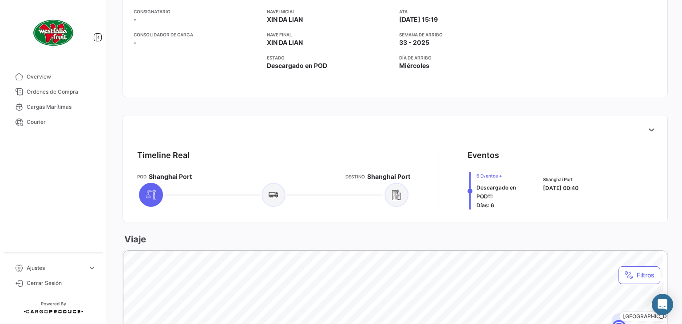
scroll to position [311, 0]
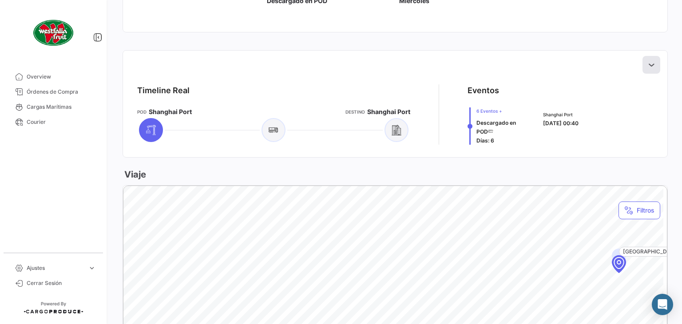
click at [647, 60] on button at bounding box center [651, 65] width 18 height 18
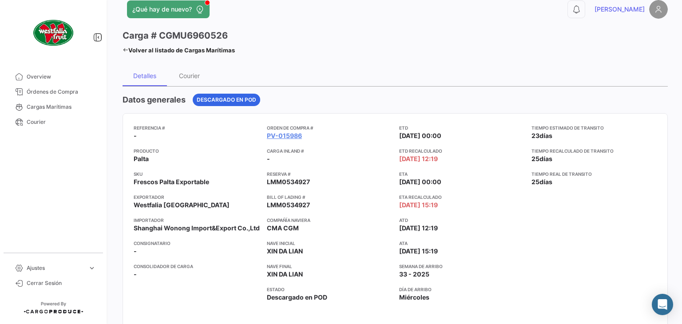
scroll to position [0, 0]
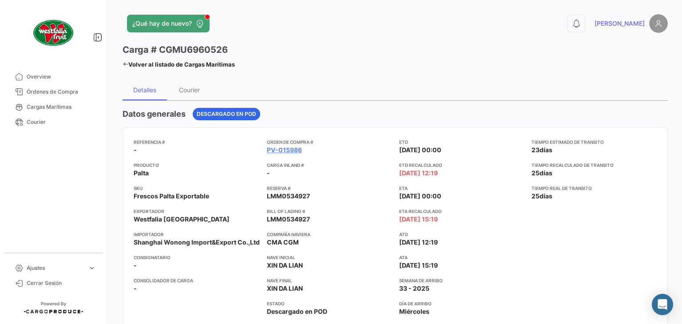
click at [127, 66] on icon at bounding box center [126, 64] width 6 height 6
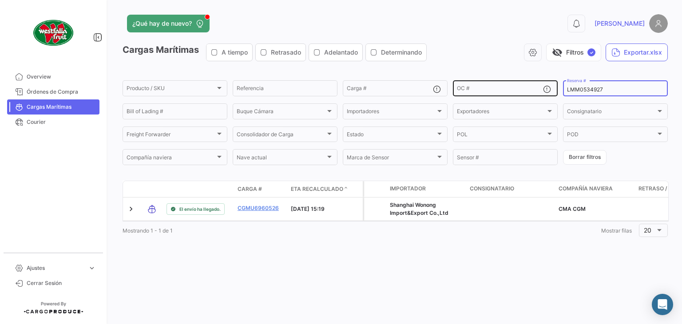
drag, startPoint x: 607, startPoint y: 90, endPoint x: 552, endPoint y: 92, distance: 55.1
click at [0, 0] on div "Producto / SKU Producto / SKU Referencia Carga # OC # LMM0534927 Reserva # Bill…" at bounding box center [0, 0] width 0 height 0
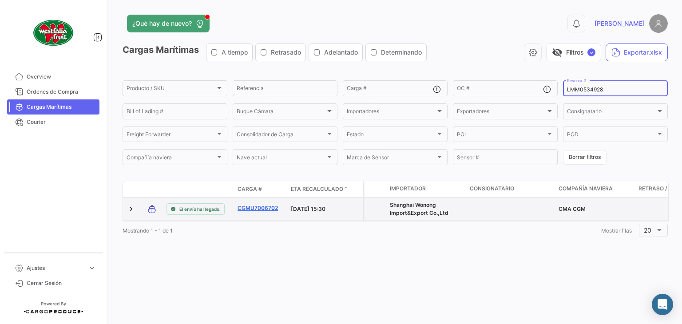
type input "LMM0534928"
click at [261, 208] on link "CGMU7006702" at bounding box center [261, 208] width 46 height 8
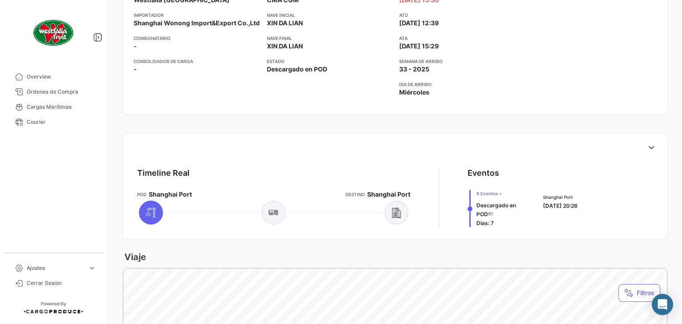
scroll to position [279, 0]
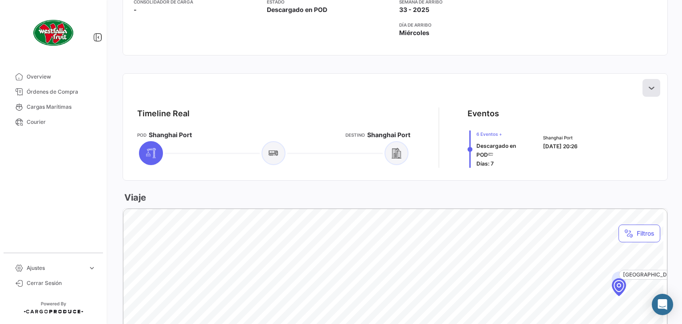
click at [647, 88] on icon at bounding box center [651, 87] width 9 height 9
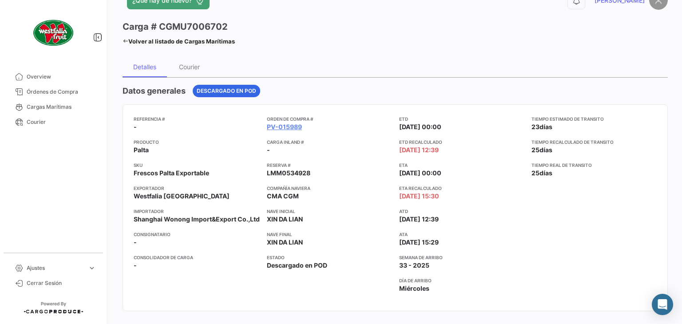
scroll to position [0, 0]
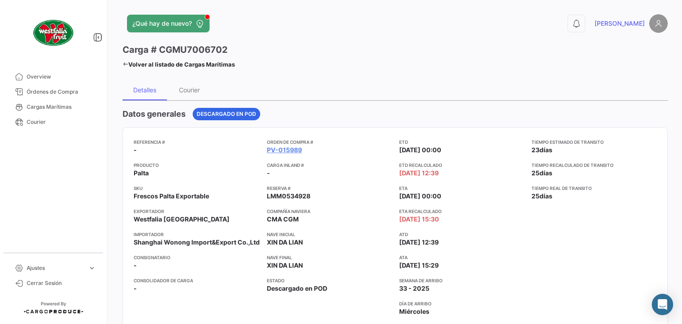
click at [124, 63] on icon at bounding box center [126, 64] width 6 height 6
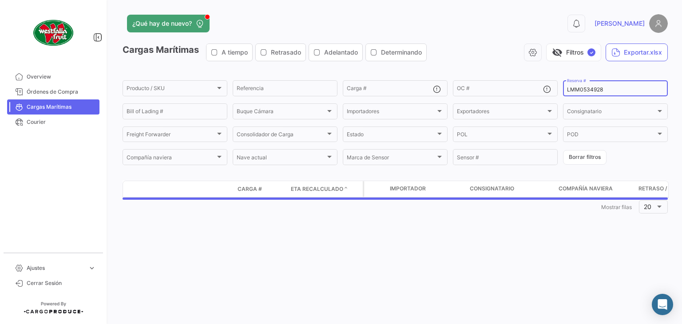
drag, startPoint x: 614, startPoint y: 91, endPoint x: 562, endPoint y: 91, distance: 52.0
click at [562, 91] on form "Producto / SKU Producto / SKU Referencia Carga # OC # LMM0534928 Reserva # Bill…" at bounding box center [395, 122] width 545 height 87
paste input "6464"
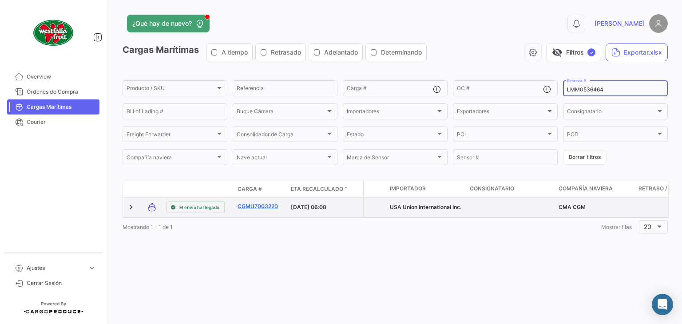
type input "LMM0536464"
click at [262, 207] on link "CGMU7003220" at bounding box center [261, 206] width 46 height 8
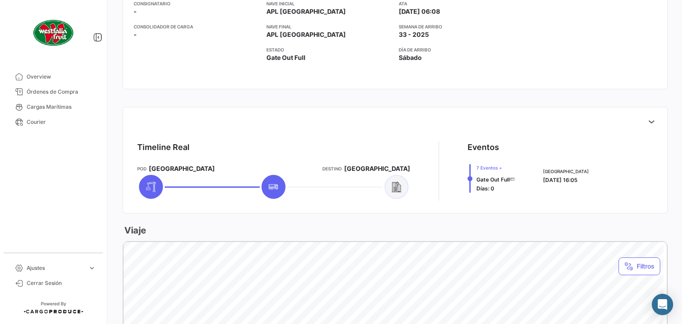
scroll to position [311, 0]
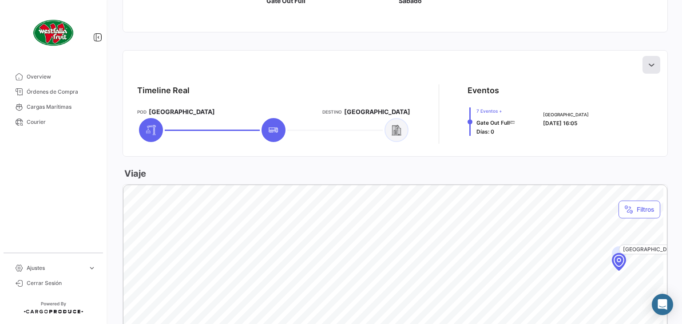
click at [648, 60] on button at bounding box center [651, 65] width 18 height 18
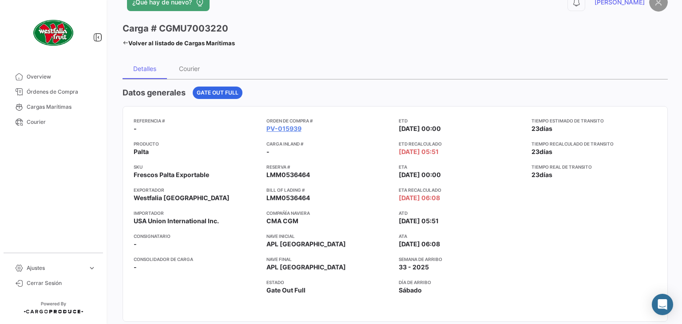
scroll to position [0, 0]
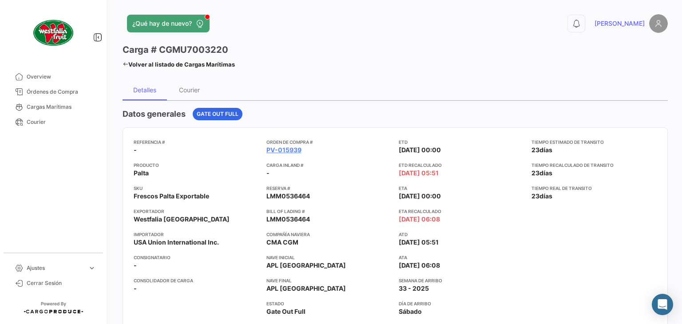
click at [128, 63] on icon at bounding box center [126, 64] width 6 height 6
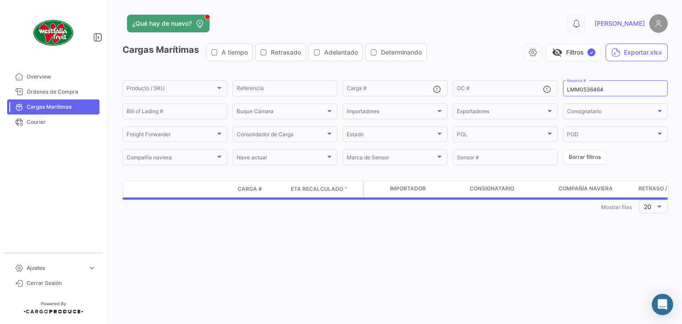
drag, startPoint x: 612, startPoint y: 87, endPoint x: 561, endPoint y: 89, distance: 50.6
click at [561, 89] on form "Producto / SKU Producto / SKU Referencia Carga # OC # LMM0536464 Reserva # Bill…" at bounding box center [395, 122] width 545 height 87
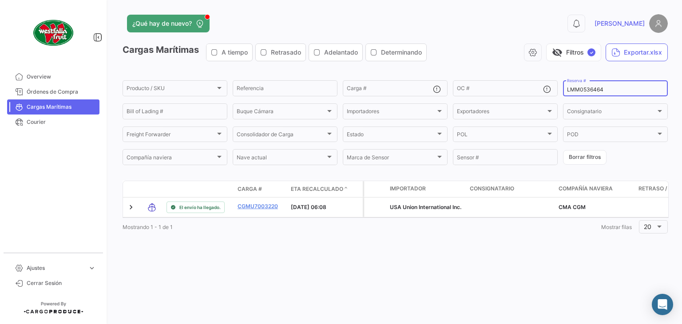
paste input "3"
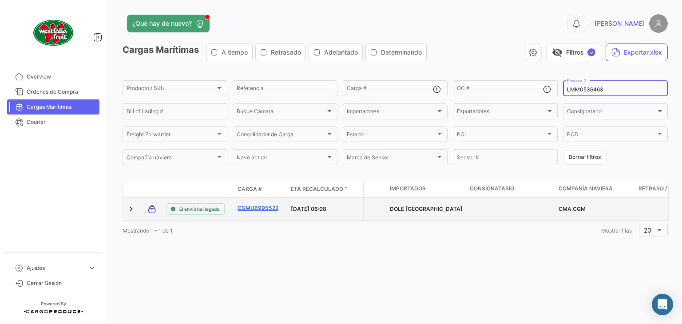
type input "LMM0536463"
click at [263, 206] on link "CGMU6995522" at bounding box center [261, 208] width 46 height 8
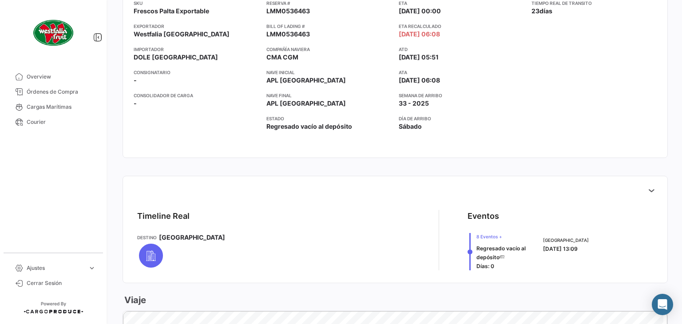
scroll to position [199, 0]
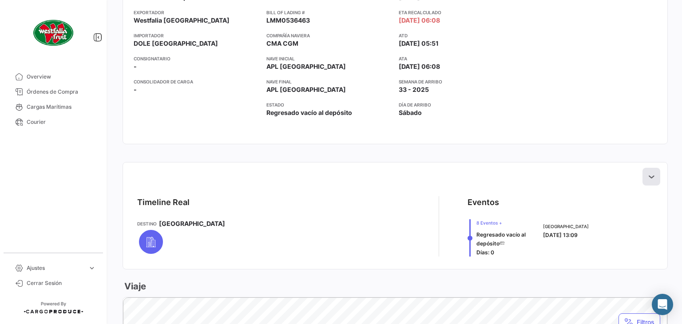
click at [647, 176] on icon at bounding box center [651, 176] width 9 height 9
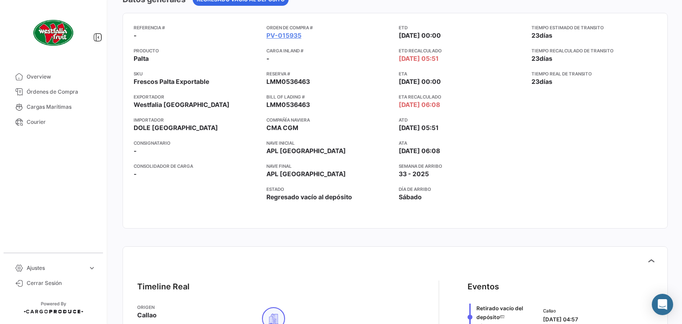
scroll to position [0, 0]
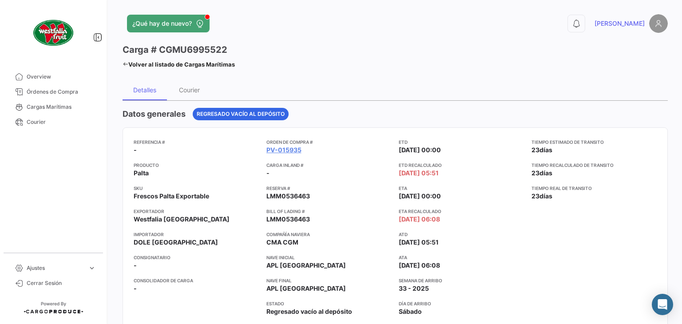
click at [126, 60] on link "Volver al listado de Cargas Marítimas" at bounding box center [179, 64] width 112 height 12
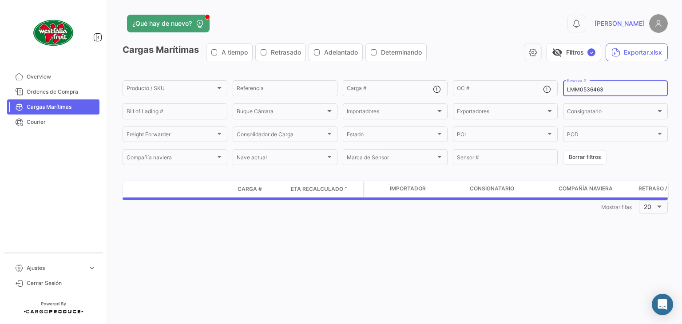
drag, startPoint x: 609, startPoint y: 89, endPoint x: 565, endPoint y: 87, distance: 44.4
click at [565, 87] on div "LMM0536463 Reserva #" at bounding box center [615, 87] width 105 height 17
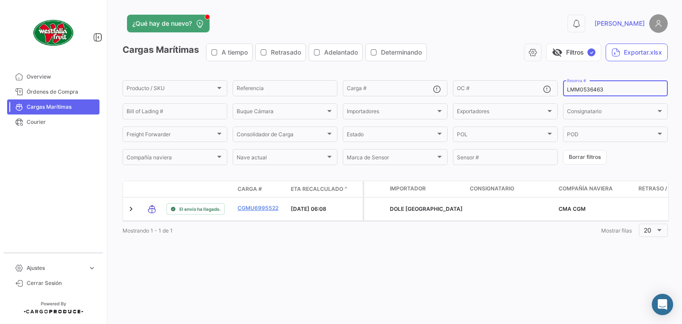
paste input "218"
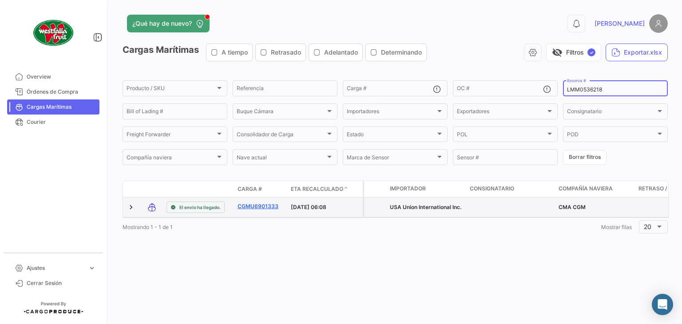
type input "LMM0536218"
click at [266, 202] on link "CGMU6901333" at bounding box center [261, 206] width 46 height 8
